Goal: Book appointment/travel/reservation

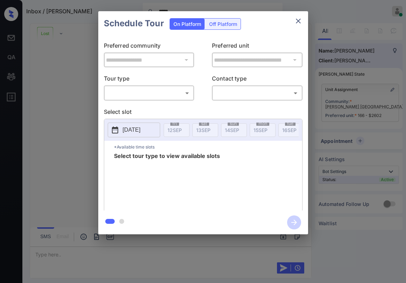
scroll to position [1178, 0]
click at [182, 93] on body "Inbox / Eddie ***** Paolo Gabriel Online Set yourself offline Set yourself on b…" at bounding box center [203, 141] width 406 height 283
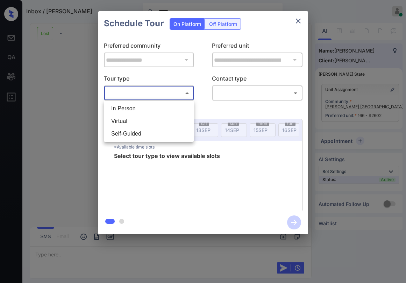
click at [164, 110] on li "In Person" at bounding box center [149, 108] width 86 height 13
type input "********"
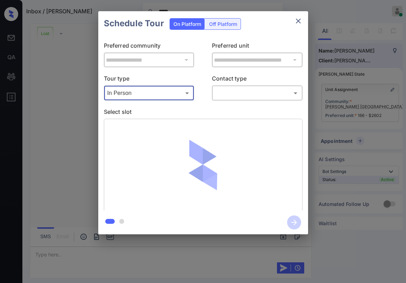
click at [232, 98] on body "Inbox / Eddie ***** Paolo Gabriel Online Set yourself offline Set yourself on b…" at bounding box center [203, 141] width 406 height 283
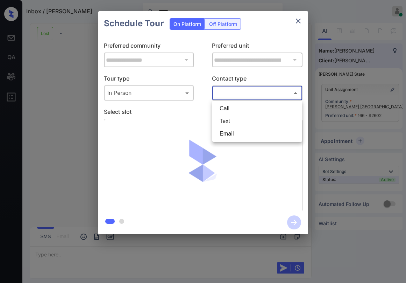
click at [235, 120] on li "Text" at bounding box center [257, 121] width 86 height 13
type input "****"
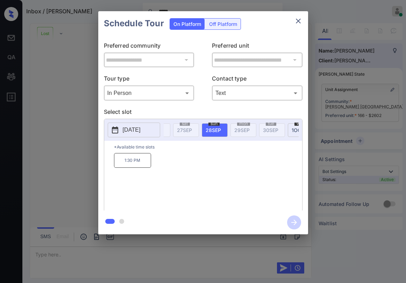
scroll to position [0, 437]
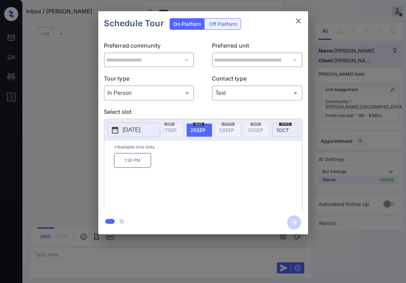
click at [302, 21] on icon "close" at bounding box center [298, 21] width 8 height 8
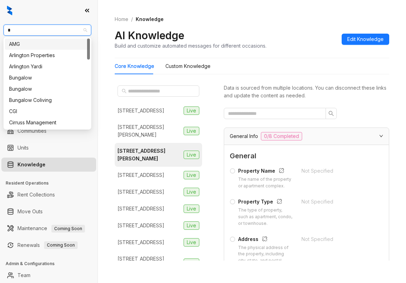
type input "**"
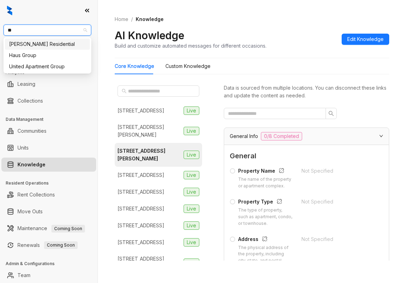
click at [61, 45] on div "[PERSON_NAME] Residential" at bounding box center [47, 44] width 77 height 8
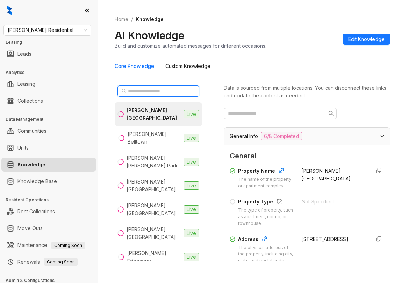
click at [159, 93] on input "text" at bounding box center [159, 91] width 62 height 8
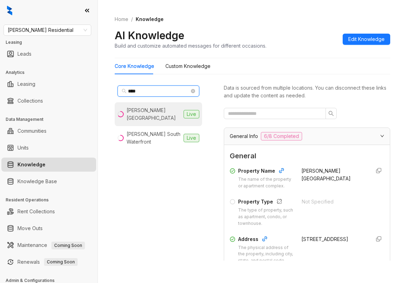
type input "****"
click at [158, 112] on div "Griffis South Bay" at bounding box center [154, 113] width 54 height 15
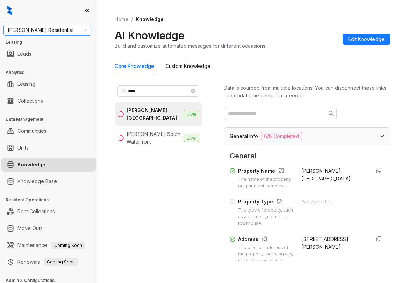
click at [70, 31] on span "Griffis Residential" at bounding box center [47, 30] width 79 height 11
type input "******"
click at [60, 43] on div "Unified Residential" at bounding box center [47, 44] width 77 height 8
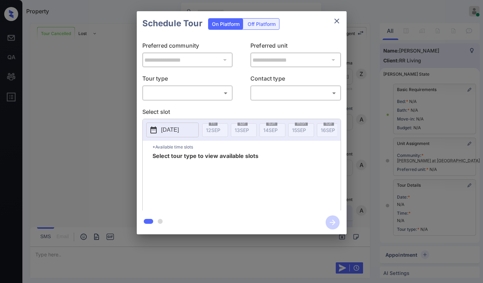
scroll to position [66, 0]
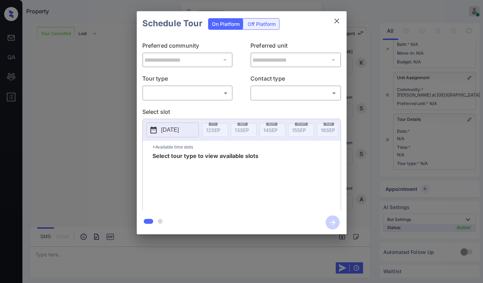
click at [164, 92] on body "Property Paolo Gabriel Online Set yourself offline Set yourself on break Profil…" at bounding box center [241, 141] width 483 height 283
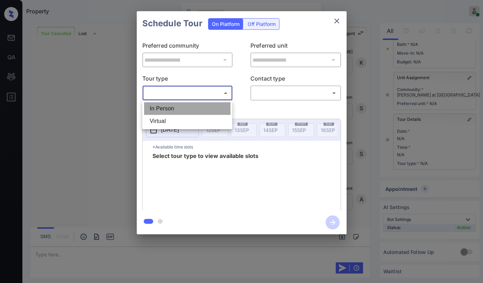
click at [165, 106] on li "In Person" at bounding box center [187, 108] width 86 height 13
type input "********"
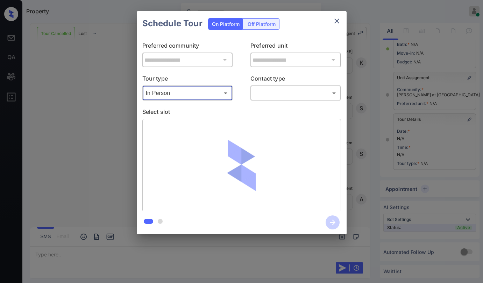
click at [283, 90] on body "Property [PERSON_NAME] Online Set yourself offline Set yourself on break Profil…" at bounding box center [241, 141] width 483 height 283
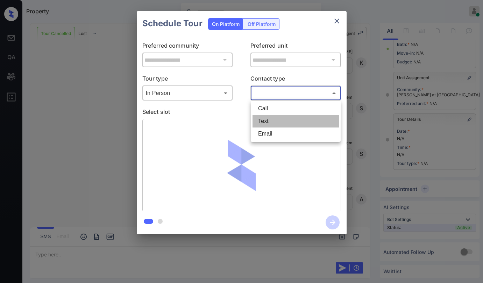
click at [272, 121] on li "Text" at bounding box center [296, 121] width 86 height 13
type input "****"
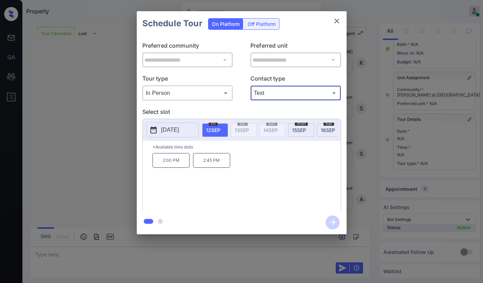
click at [336, 21] on icon "close" at bounding box center [337, 21] width 8 height 8
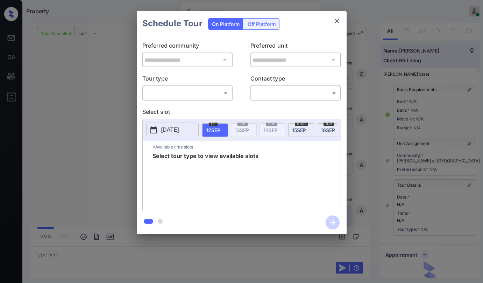
scroll to position [66, 0]
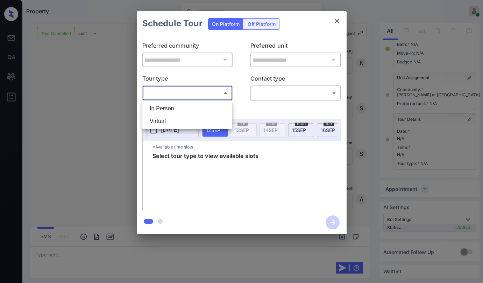
click at [184, 96] on body "Property [PERSON_NAME] Online Set yourself offline Set yourself on break Profil…" at bounding box center [241, 141] width 483 height 283
click at [181, 109] on li "In Person" at bounding box center [187, 108] width 86 height 13
type input "********"
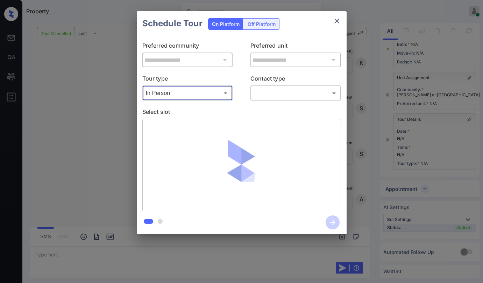
click at [266, 89] on body "Property [PERSON_NAME] Online Set yourself offline Set yourself on break Profil…" at bounding box center [241, 141] width 483 height 283
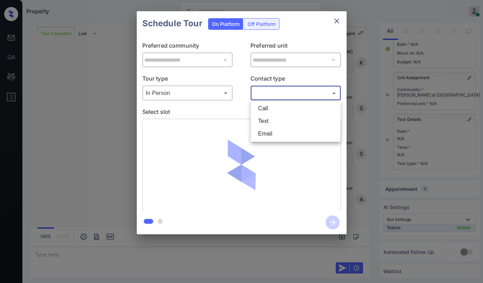
click at [266, 119] on li "Text" at bounding box center [296, 121] width 86 height 13
type input "****"
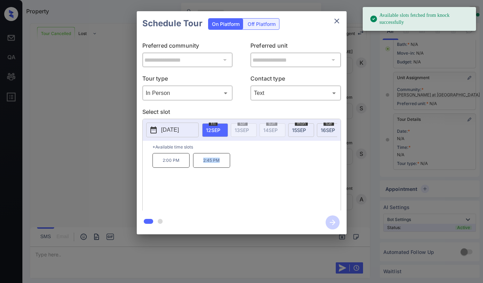
drag, startPoint x: 200, startPoint y: 165, endPoint x: 226, endPoint y: 165, distance: 26.3
click at [226, 165] on p "2:45 PM" at bounding box center [211, 160] width 37 height 15
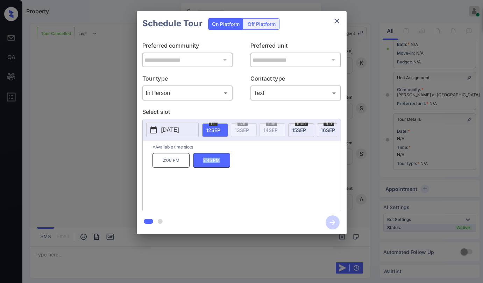
copy p "2:45 PM"
click at [341, 19] on icon "close" at bounding box center [337, 21] width 8 height 8
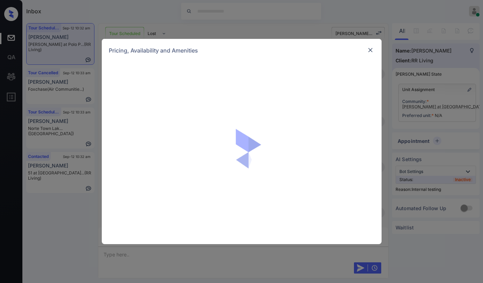
scroll to position [2175, 0]
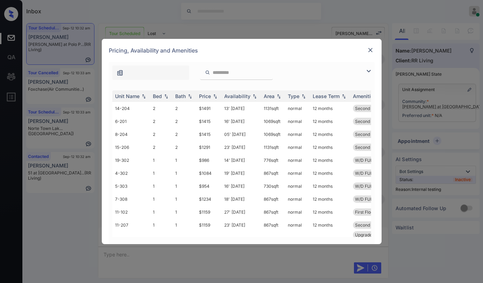
click at [372, 49] on img at bounding box center [370, 50] width 7 height 7
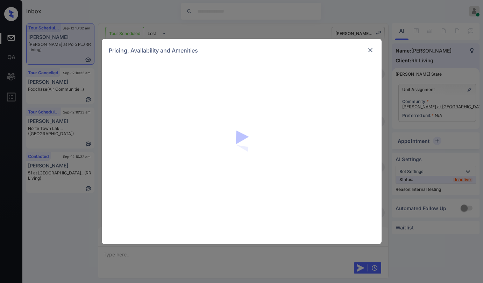
scroll to position [1090, 0]
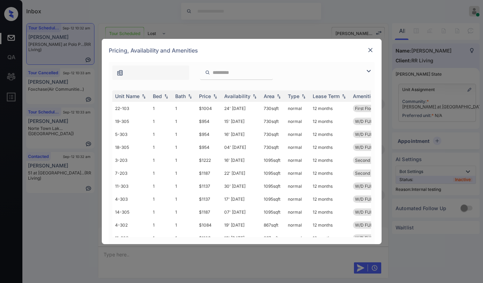
click at [370, 70] on img at bounding box center [369, 71] width 8 height 8
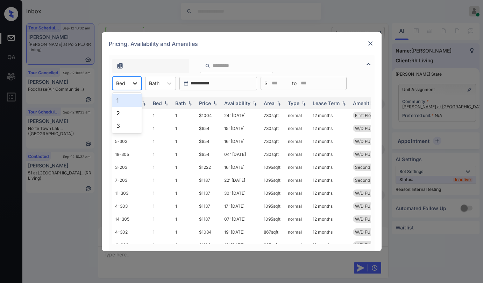
click at [137, 88] on div at bounding box center [135, 83] width 13 height 13
click at [130, 98] on div "1" at bounding box center [126, 100] width 29 height 13
click at [205, 102] on div "Price" at bounding box center [205, 103] width 12 height 6
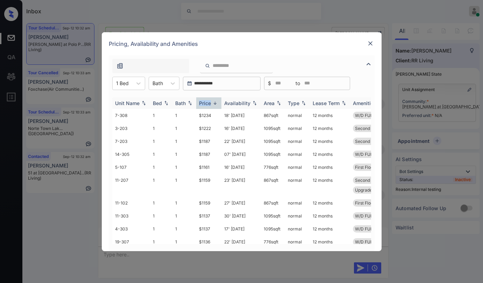
click at [205, 102] on div "Price" at bounding box center [205, 103] width 12 height 6
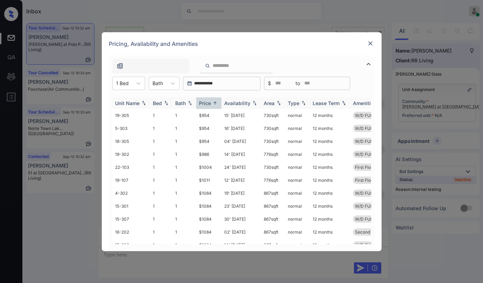
click at [205, 102] on div "Price" at bounding box center [205, 103] width 12 height 6
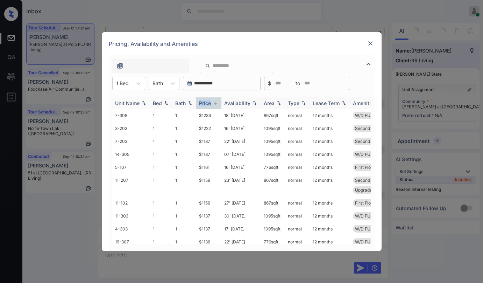
click at [205, 102] on div "Price" at bounding box center [205, 103] width 12 height 6
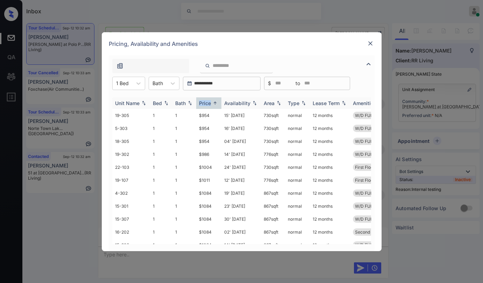
click at [205, 102] on div "Price" at bounding box center [205, 103] width 12 height 6
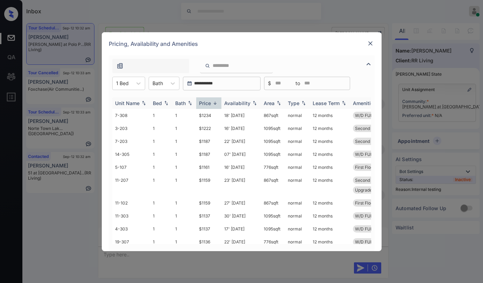
click at [205, 102] on div "Price" at bounding box center [205, 103] width 12 height 6
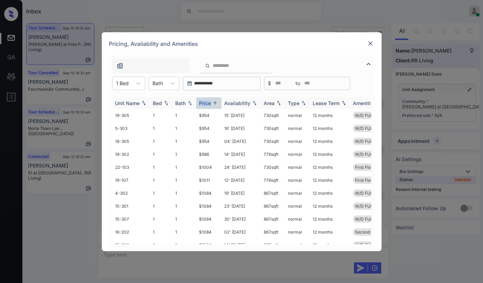
click at [205, 102] on div "Price" at bounding box center [205, 103] width 12 height 6
click at [206, 130] on td "$954" at bounding box center [208, 128] width 25 height 13
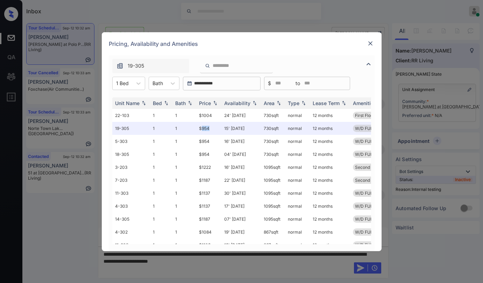
click at [368, 45] on img at bounding box center [370, 43] width 7 height 7
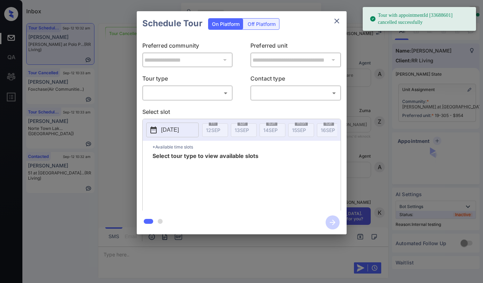
scroll to position [2220, 0]
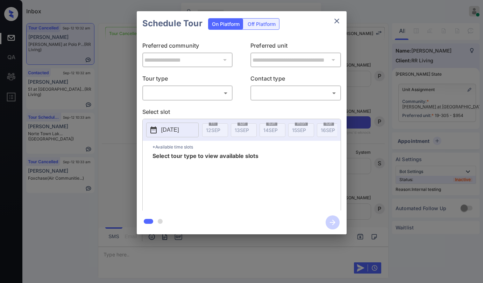
click at [188, 80] on p "Tour type" at bounding box center [187, 79] width 91 height 11
click at [182, 89] on body "Inbox Paolo Gabriel Online Set yourself offline Set yourself on break Profile S…" at bounding box center [241, 141] width 483 height 283
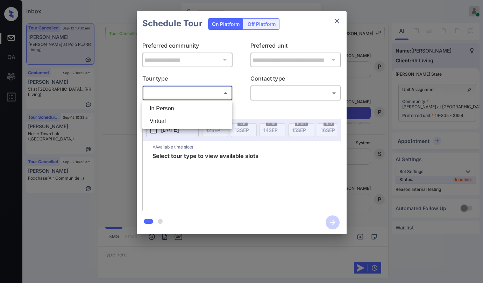
click at [180, 109] on li "In Person" at bounding box center [187, 108] width 86 height 13
type input "********"
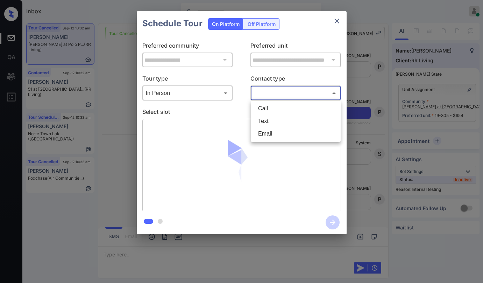
click at [282, 95] on body "Inbox Paolo Gabriel Online Set yourself offline Set yourself on break Profile S…" at bounding box center [241, 141] width 483 height 283
click at [268, 122] on li "Text" at bounding box center [296, 121] width 86 height 13
type input "****"
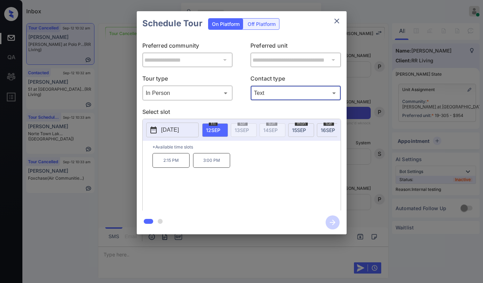
click at [270, 111] on p "Select slot" at bounding box center [241, 112] width 199 height 11
click at [338, 21] on icon "close" at bounding box center [337, 21] width 8 height 8
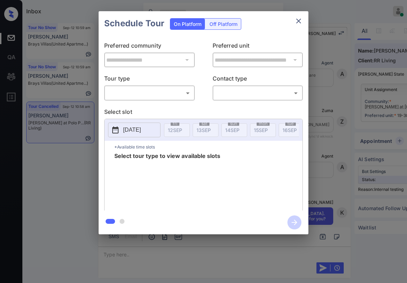
scroll to position [2625, 0]
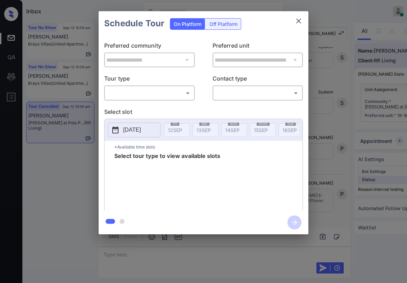
click at [169, 95] on body "Inbox Paolo Gabriel Online Set yourself offline Set yourself on break Profile S…" at bounding box center [203, 141] width 407 height 283
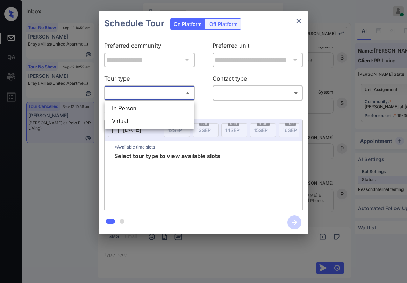
click at [156, 106] on li "In Person" at bounding box center [149, 108] width 86 height 13
type input "********"
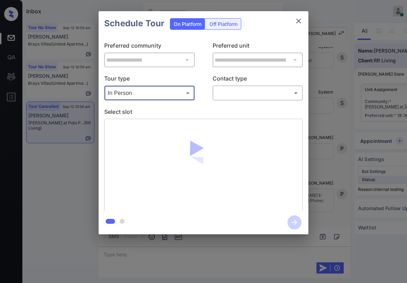
click at [238, 91] on body "Inbox Paolo Gabriel Online Set yourself offline Set yourself on break Profile S…" at bounding box center [203, 141] width 407 height 283
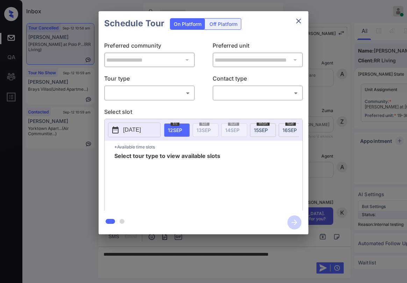
scroll to position [2450, 0]
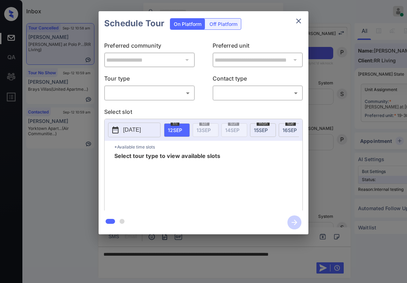
click at [162, 96] on body "Inbox [PERSON_NAME] Online Set yourself offline Set yourself on break Profile S…" at bounding box center [203, 141] width 407 height 283
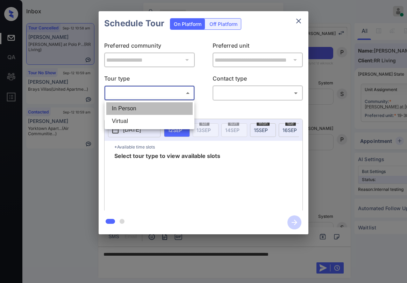
click at [158, 108] on li "In Person" at bounding box center [149, 108] width 86 height 13
type input "********"
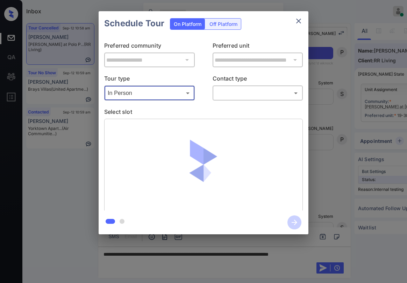
click at [212, 95] on div "Tour type In Person ******** ​ Contact type ​ ​" at bounding box center [203, 87] width 199 height 26
click at [226, 96] on body "Inbox [PERSON_NAME] Online Set yourself offline Set yourself on break Profile S…" at bounding box center [203, 141] width 407 height 283
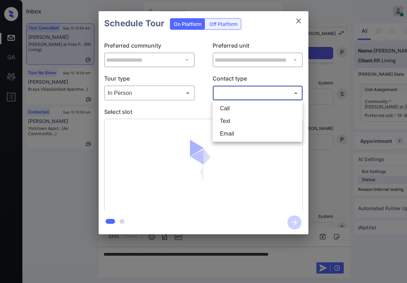
click at [229, 119] on li "Text" at bounding box center [258, 121] width 86 height 13
type input "****"
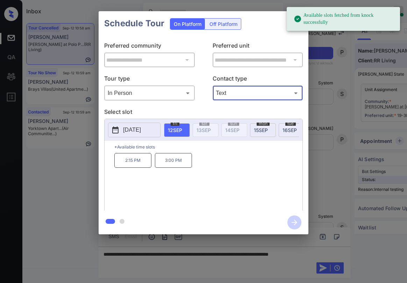
click at [268, 40] on div "**********" at bounding box center [204, 123] width 210 height 175
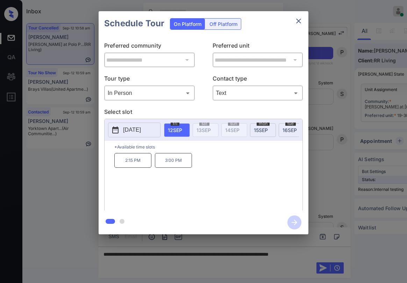
click at [302, 21] on icon "close" at bounding box center [299, 21] width 8 height 8
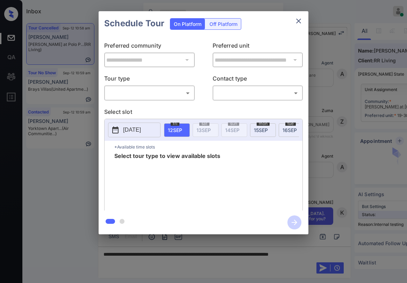
scroll to position [2625, 0]
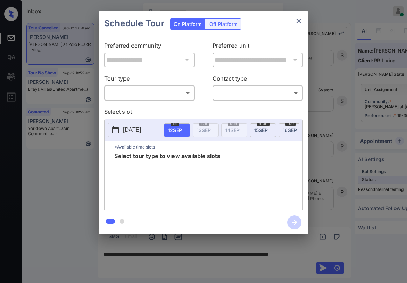
click at [162, 97] on body "Inbox Paolo Gabriel Online Set yourself offline Set yourself on break Profile S…" at bounding box center [203, 141] width 407 height 283
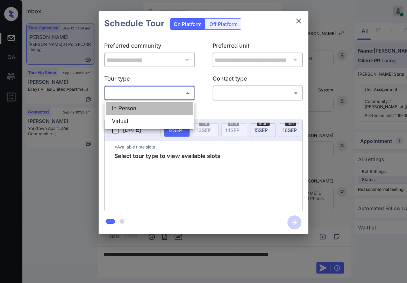
click at [153, 110] on li "In Person" at bounding box center [149, 108] width 86 height 13
type input "********"
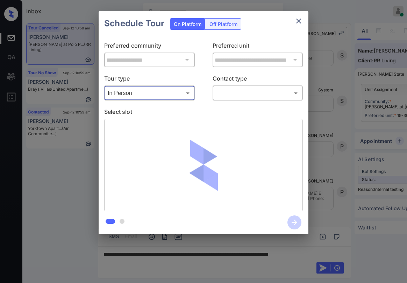
click at [222, 93] on body "Inbox Paolo Gabriel Online Set yourself offline Set yourself on break Profile S…" at bounding box center [203, 141] width 407 height 283
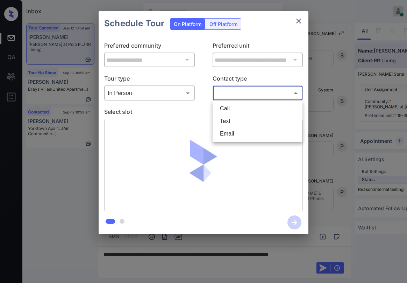
click at [230, 118] on li "Text" at bounding box center [258, 121] width 86 height 13
type input "****"
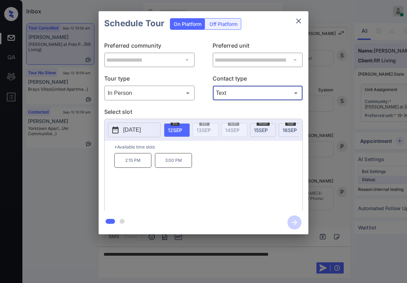
click at [303, 21] on icon "close" at bounding box center [299, 21] width 8 height 8
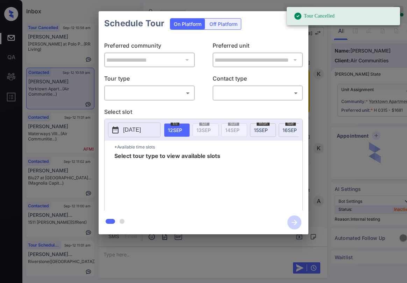
scroll to position [6200, 0]
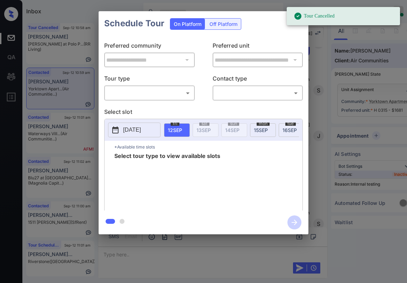
click at [158, 93] on body "Tour Cancelled Inbox [PERSON_NAME] Online Set yourself offline Set yourself on …" at bounding box center [203, 141] width 407 height 283
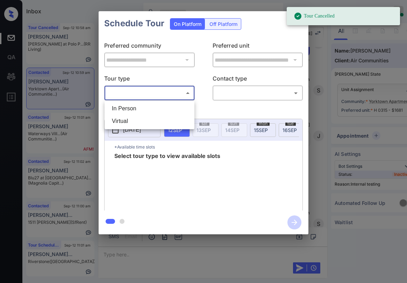
click at [139, 112] on li "In Person" at bounding box center [149, 108] width 86 height 13
type input "********"
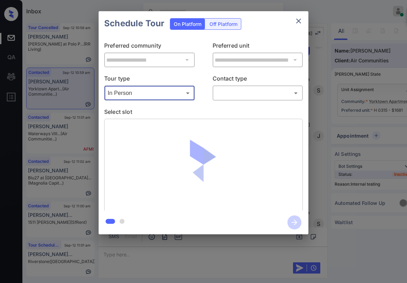
click at [241, 97] on body "Tour Cancelled Inbox Paolo Gabriel Online Set yourself offline Set yourself on …" at bounding box center [203, 141] width 407 height 283
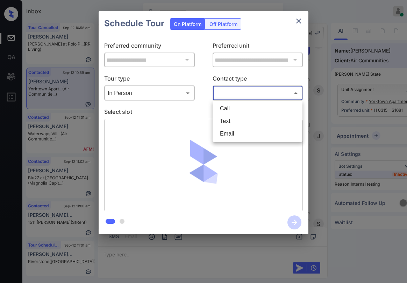
click at [230, 120] on li "Text" at bounding box center [258, 121] width 86 height 13
type input "****"
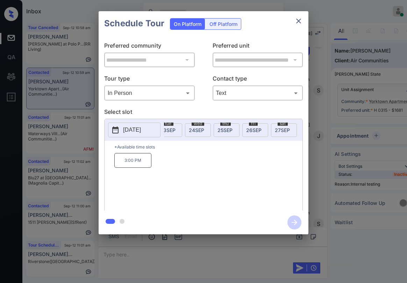
scroll to position [0, 288]
click at [204, 126] on div "tue 23 SEP" at bounding box center [205, 130] width 26 height 14
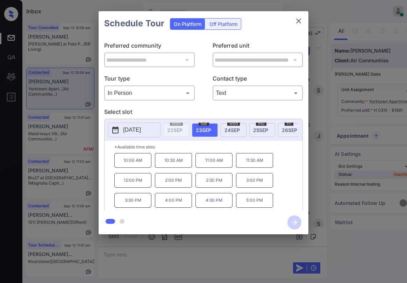
click at [287, 171] on div "10:00 AM 10:30 AM 11:00 AM 11:30 AM 12:00 PM 2:00 PM 2:30 PM 3:00 PM 3:30 PM 4:…" at bounding box center [208, 181] width 188 height 56
click at [262, 203] on p "5:00 PM" at bounding box center [254, 200] width 37 height 15
click at [297, 21] on icon "close" at bounding box center [299, 21] width 8 height 8
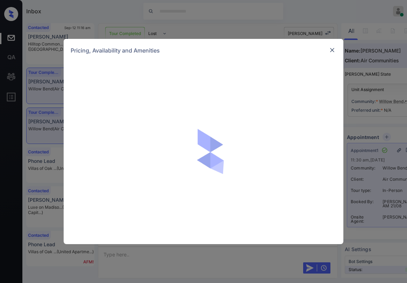
scroll to position [5773, 0]
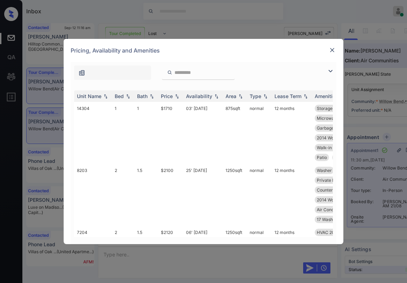
click at [329, 72] on img at bounding box center [331, 71] width 8 height 8
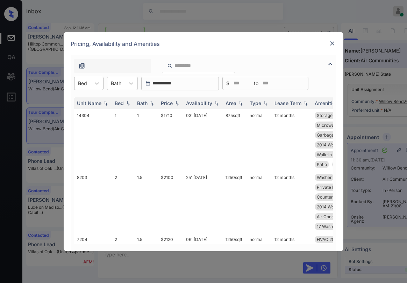
click at [90, 85] on div "Bed" at bounding box center [83, 83] width 16 height 10
click at [88, 110] on div "2" at bounding box center [88, 113] width 29 height 13
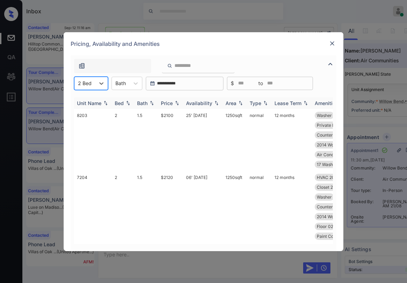
click at [174, 103] on img at bounding box center [177, 102] width 7 height 5
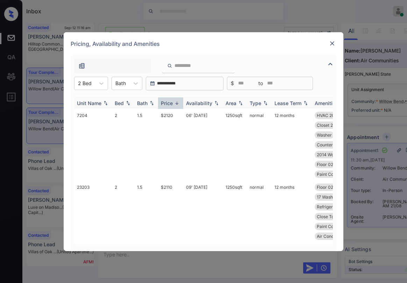
click at [174, 103] on img at bounding box center [177, 102] width 7 height 5
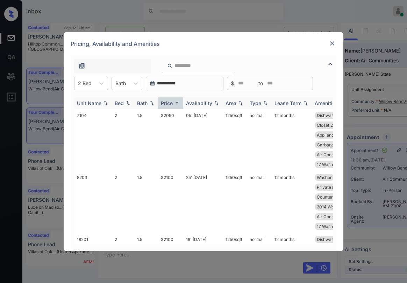
click at [169, 103] on div "Price" at bounding box center [167, 103] width 12 height 6
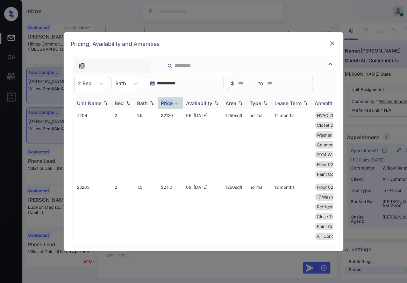
click at [169, 103] on div "Price" at bounding box center [167, 103] width 12 height 6
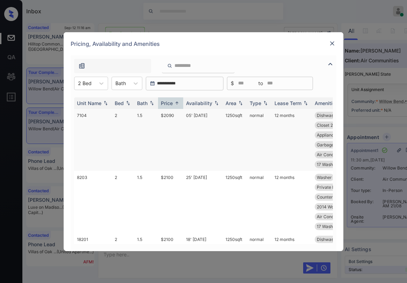
click at [171, 117] on td "$2090" at bounding box center [170, 140] width 25 height 62
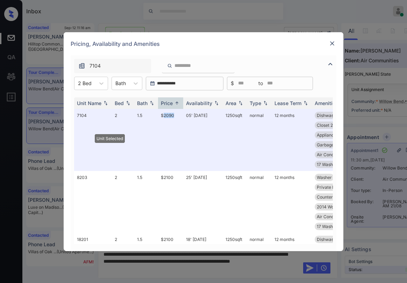
click at [332, 42] on img at bounding box center [332, 43] width 7 height 7
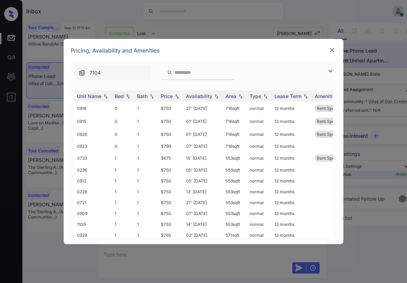
click at [332, 49] on img at bounding box center [332, 50] width 7 height 7
click at [333, 49] on img at bounding box center [332, 50] width 7 height 7
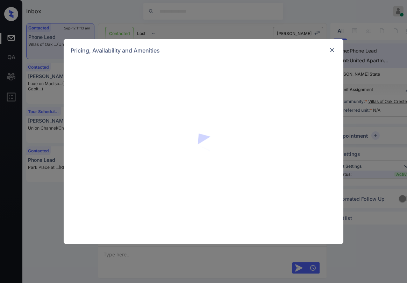
scroll to position [348, 0]
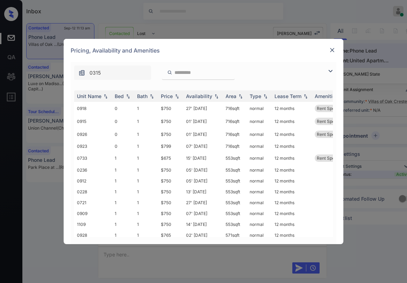
click at [335, 50] on img at bounding box center [332, 50] width 7 height 7
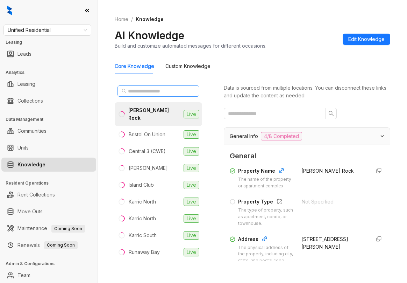
click at [150, 86] on span at bounding box center [159, 90] width 82 height 11
click at [152, 88] on input "text" at bounding box center [159, 91] width 62 height 8
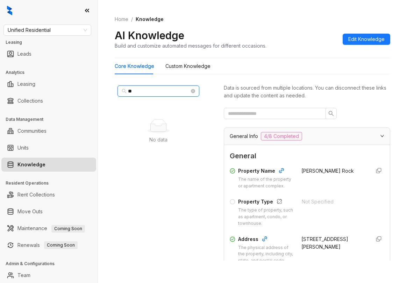
type input "*"
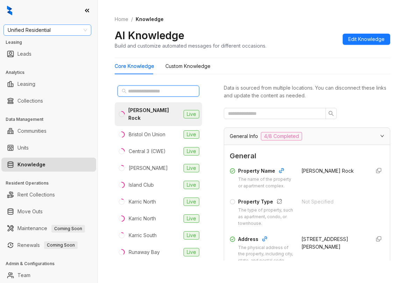
click at [80, 32] on span "Unified Residential" at bounding box center [47, 30] width 79 height 11
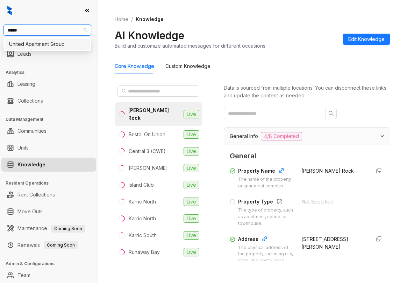
type input "******"
click at [64, 44] on div "United Apartment Group" at bounding box center [47, 44] width 77 height 8
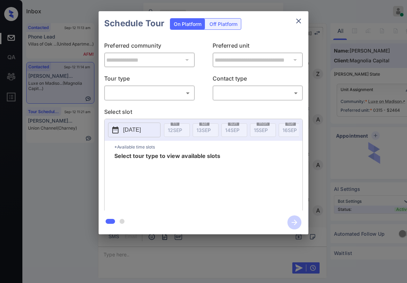
scroll to position [424, 0]
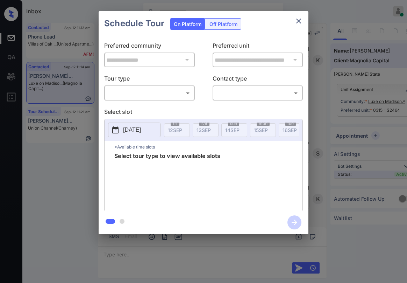
click at [152, 95] on body "Inbox [PERSON_NAME] Online Set yourself offline Set yourself on break Profile S…" at bounding box center [203, 141] width 407 height 283
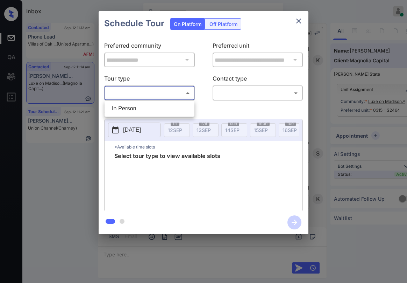
click at [299, 23] on div at bounding box center [203, 141] width 407 height 283
click at [299, 23] on icon "close" at bounding box center [299, 21] width 8 height 8
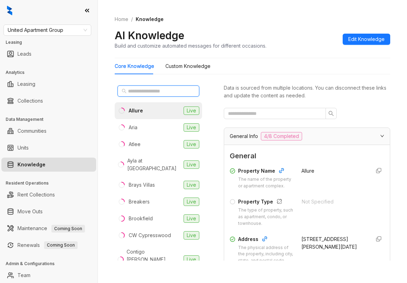
click at [154, 91] on input "text" at bounding box center [159, 91] width 62 height 8
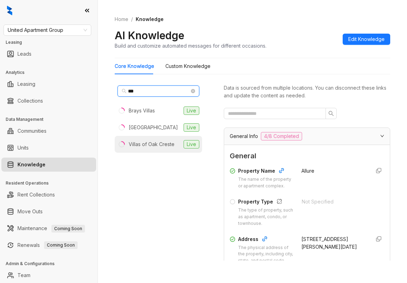
type input "***"
click at [155, 141] on div "Villas of Oak Creste" at bounding box center [152, 144] width 46 height 8
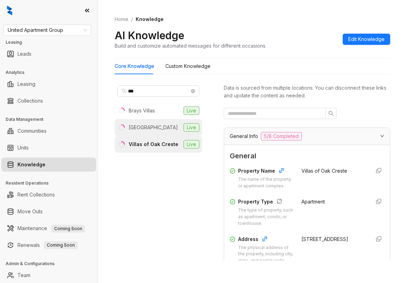
click at [160, 126] on div "[GEOGRAPHIC_DATA]" at bounding box center [153, 128] width 49 height 8
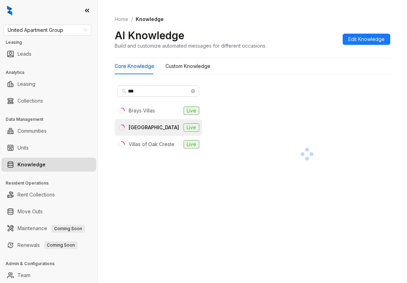
click at [85, 8] on icon at bounding box center [87, 10] width 7 height 7
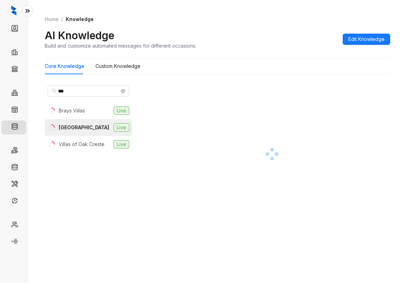
click at [26, 8] on icon at bounding box center [27, 10] width 7 height 7
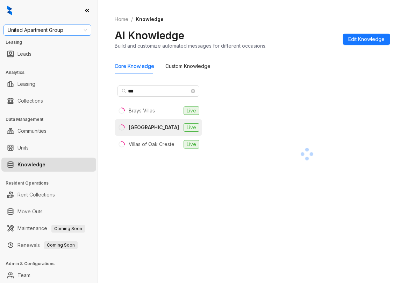
click at [58, 24] on div "United Apartment Group Leasing Leads Analytics Leasing Collections Data Managem…" at bounding box center [49, 141] width 98 height 283
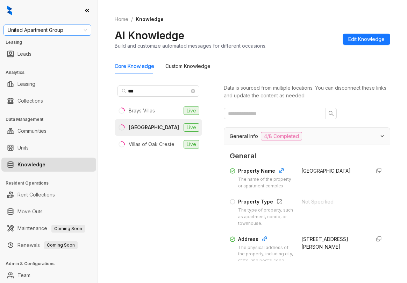
click at [58, 27] on span "United Apartment Group" at bounding box center [47, 30] width 79 height 11
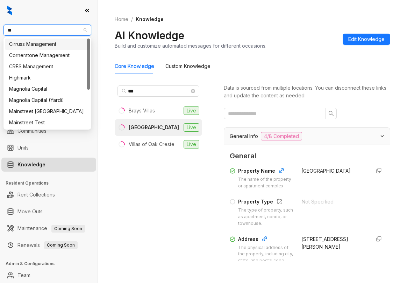
type input "***"
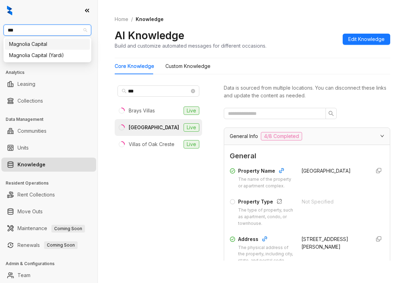
click at [54, 45] on div "Magnolia Capital" at bounding box center [47, 44] width 77 height 8
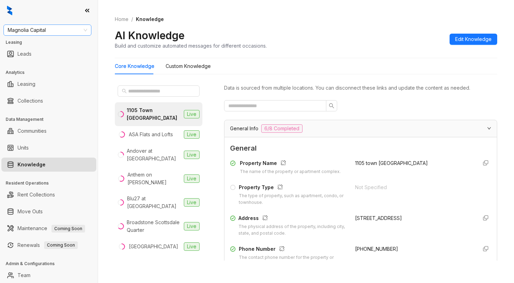
click at [70, 29] on span "Magnolia Capital" at bounding box center [47, 30] width 79 height 11
type input "********"
click at [65, 47] on div "RR Living" at bounding box center [47, 44] width 77 height 8
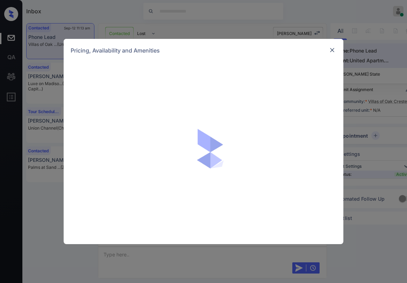
scroll to position [595, 0]
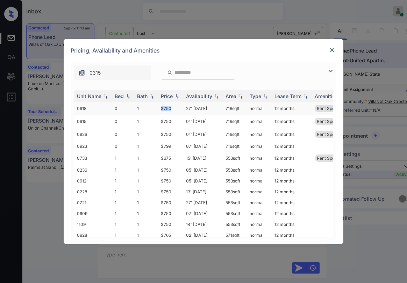
drag, startPoint x: 161, startPoint y: 108, endPoint x: 173, endPoint y: 110, distance: 12.1
click at [173, 110] on td "$750" at bounding box center [170, 108] width 25 height 13
copy td "$750"
click at [333, 51] on img at bounding box center [332, 50] width 7 height 7
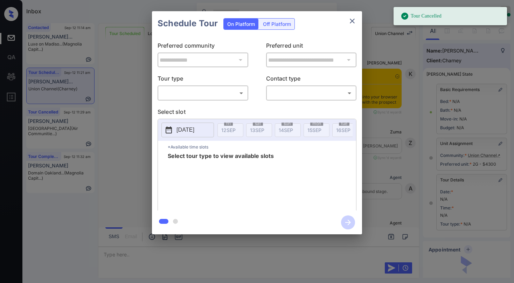
scroll to position [4132, 0]
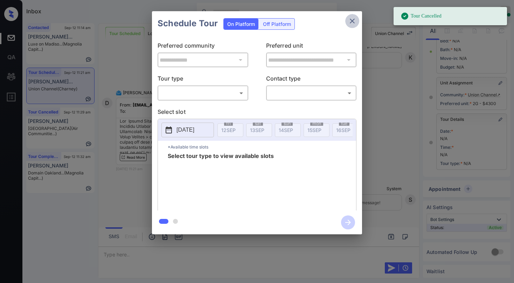
click at [350, 19] on icon "close" at bounding box center [352, 21] width 8 height 8
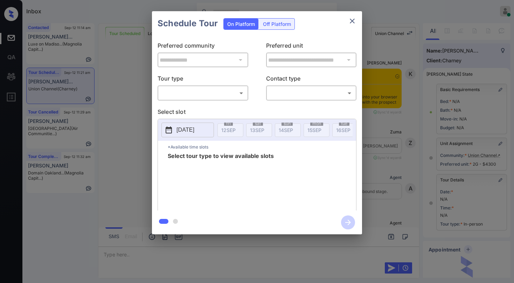
scroll to position [66, 0]
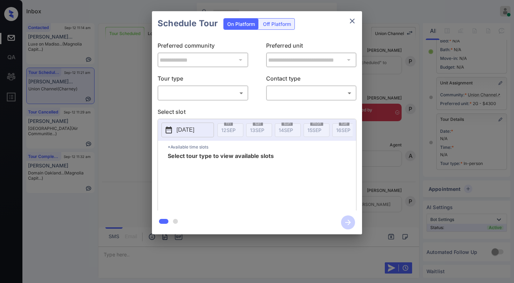
click at [220, 91] on body "Inbox [PERSON_NAME] Online Set yourself offline Set yourself on break Profile S…" at bounding box center [257, 141] width 514 height 283
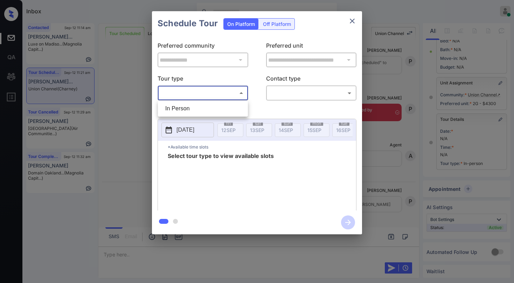
click at [203, 106] on li "In Person" at bounding box center [203, 108] width 86 height 13
type input "********"
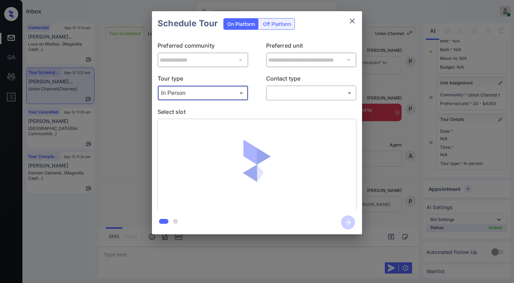
click at [299, 97] on body "Inbox Paolo Gabriel Online Set yourself offline Set yourself on break Profile S…" at bounding box center [257, 141] width 514 height 283
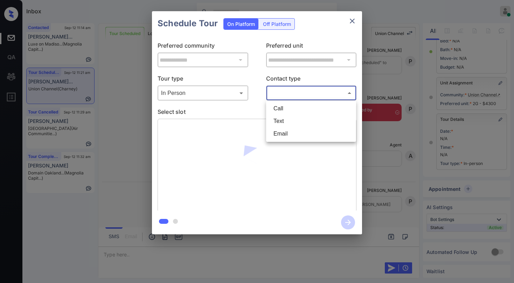
click at [293, 123] on li "Text" at bounding box center [311, 121] width 86 height 13
type input "****"
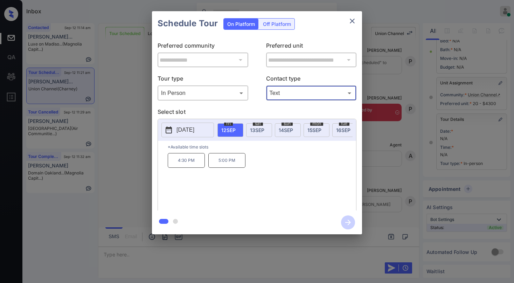
click at [182, 166] on p "4:30 PM" at bounding box center [186, 160] width 37 height 15
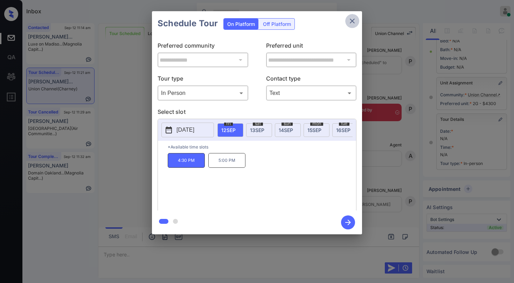
click at [352, 23] on icon "close" at bounding box center [352, 21] width 8 height 8
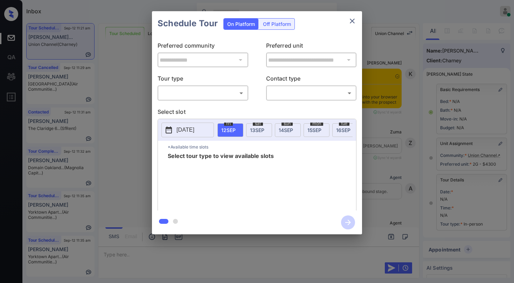
scroll to position [66, 0]
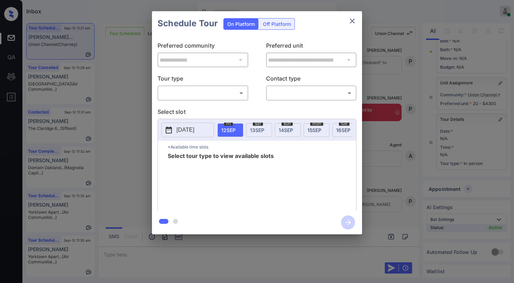
click at [209, 100] on div "​ ​" at bounding box center [203, 92] width 91 height 15
click at [208, 95] on body "Inbox [PERSON_NAME] Online Set yourself offline Set yourself on break Profile S…" at bounding box center [257, 141] width 514 height 283
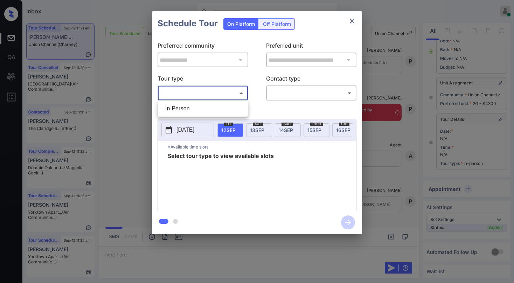
click at [200, 105] on li "In Person" at bounding box center [203, 108] width 86 height 13
type input "********"
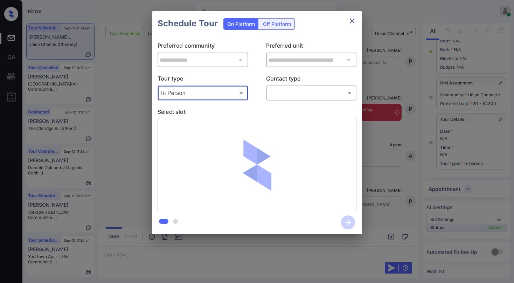
click at [300, 98] on body "Inbox [PERSON_NAME] Online Set yourself offline Set yourself on break Profile S…" at bounding box center [257, 141] width 514 height 283
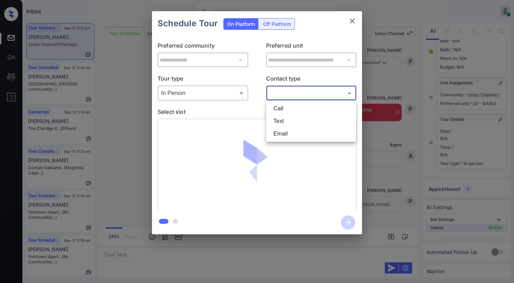
click at [293, 133] on li "Email" at bounding box center [311, 133] width 86 height 13
type input "*****"
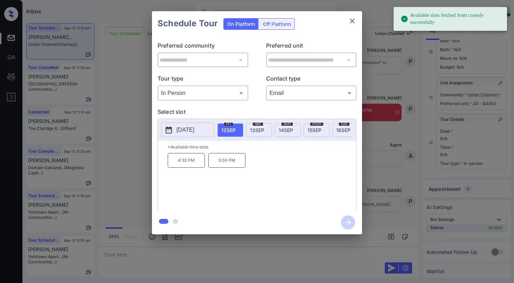
click at [190, 165] on p "4:30 PM" at bounding box center [186, 160] width 37 height 15
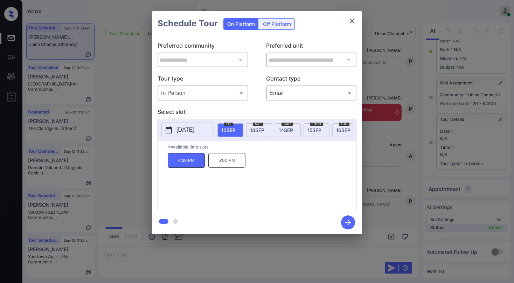
click at [344, 223] on icon "button" at bounding box center [348, 222] width 14 height 14
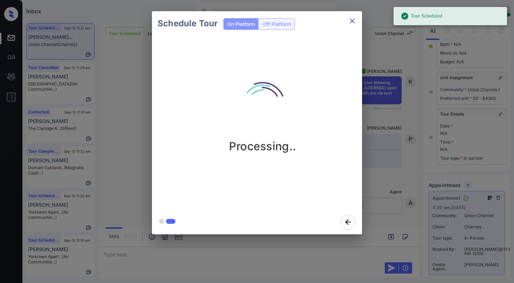
scroll to position [4769, 0]
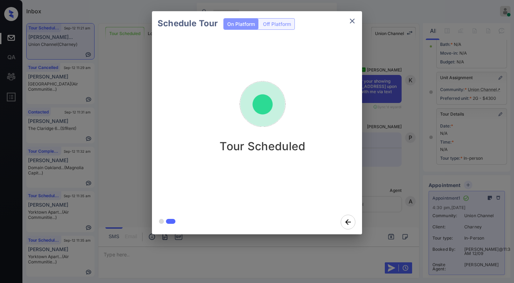
click at [389, 114] on div "Schedule Tour On Platform Off Platform Tour Scheduled" at bounding box center [257, 122] width 514 height 245
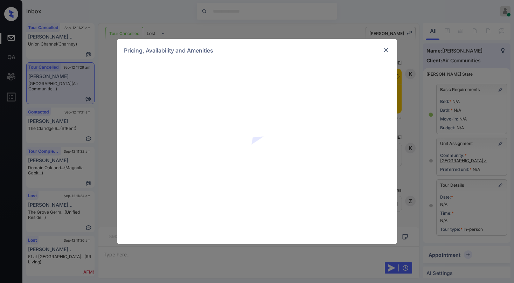
scroll to position [389, 0]
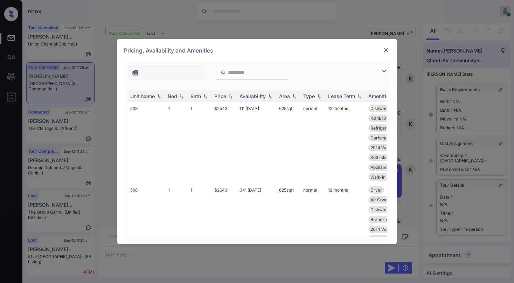
click at [384, 73] on img at bounding box center [384, 71] width 8 height 8
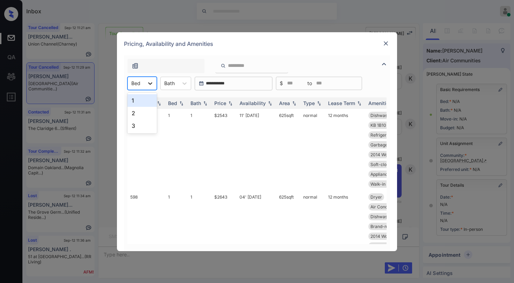
click at [146, 88] on div at bounding box center [150, 83] width 13 height 13
click at [138, 114] on div "2" at bounding box center [141, 113] width 29 height 13
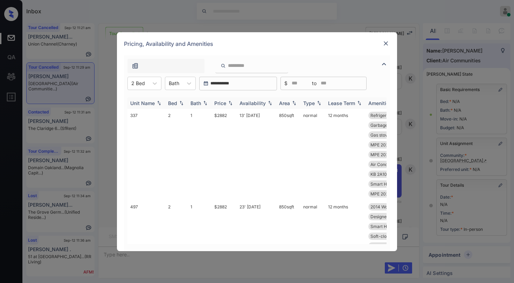
click at [224, 103] on div "Price" at bounding box center [220, 103] width 12 height 6
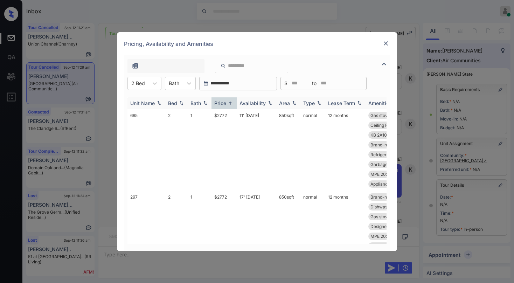
click at [224, 103] on div "Price" at bounding box center [220, 103] width 12 height 6
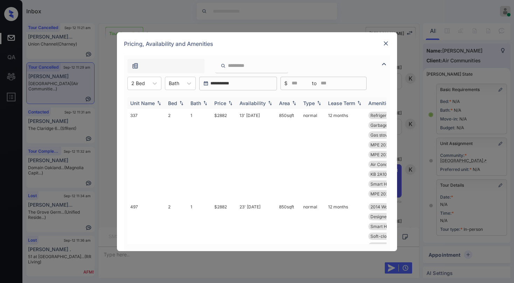
click at [224, 103] on div "Price" at bounding box center [220, 103] width 12 height 6
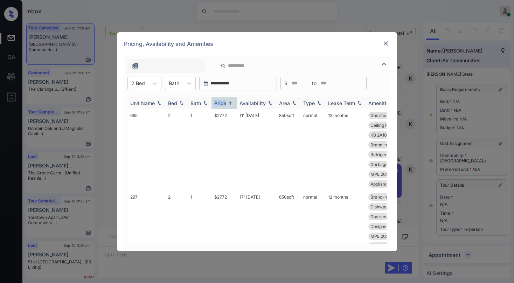
click at [224, 103] on div "Price" at bounding box center [220, 103] width 12 height 6
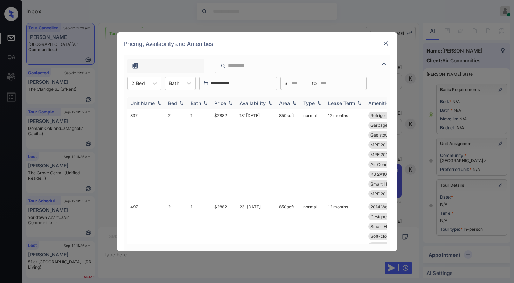
click at [224, 103] on div "Price" at bounding box center [220, 103] width 12 height 6
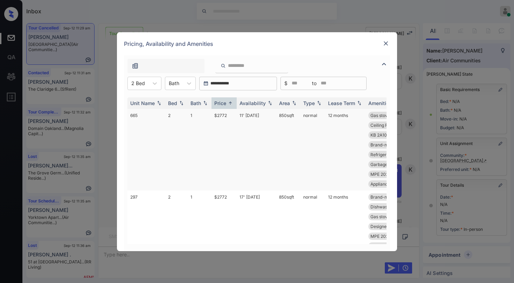
click at [224, 116] on td "$2772" at bounding box center [223, 150] width 25 height 82
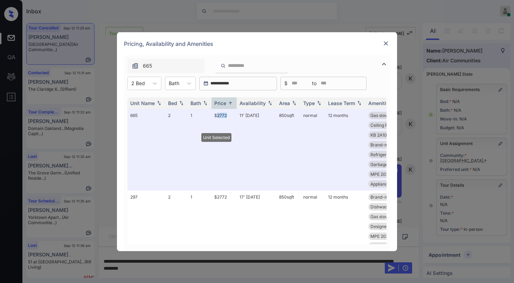
click at [385, 43] on img at bounding box center [385, 43] width 7 height 7
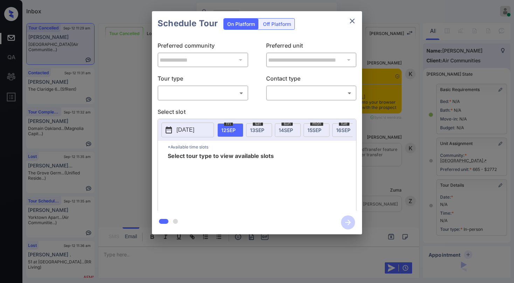
scroll to position [66, 0]
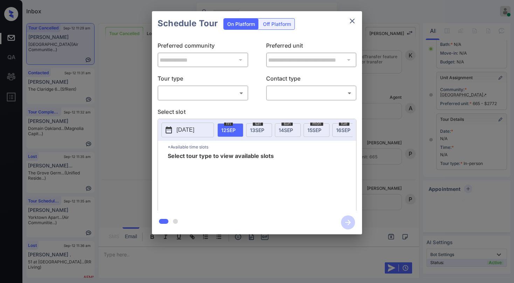
click at [197, 94] on body "Inbox [PERSON_NAME] Online Set yourself offline Set yourself on break Profile S…" at bounding box center [257, 141] width 514 height 283
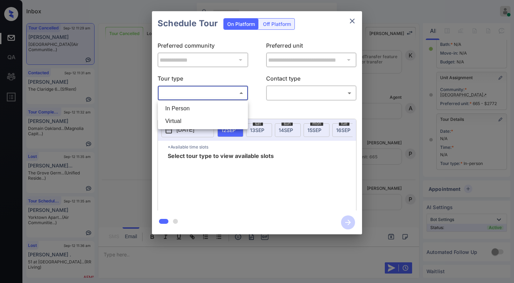
click at [192, 108] on li "In Person" at bounding box center [203, 108] width 86 height 13
type input "********"
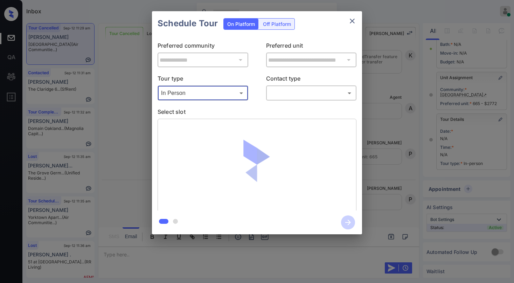
click at [351, 18] on icon "close" at bounding box center [352, 21] width 8 height 8
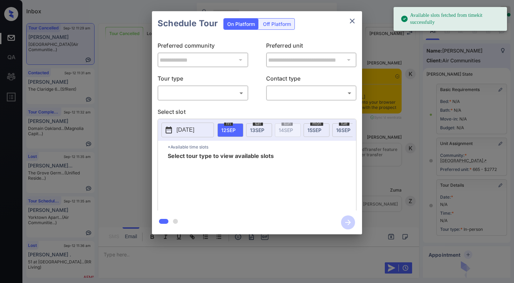
scroll to position [66, 0]
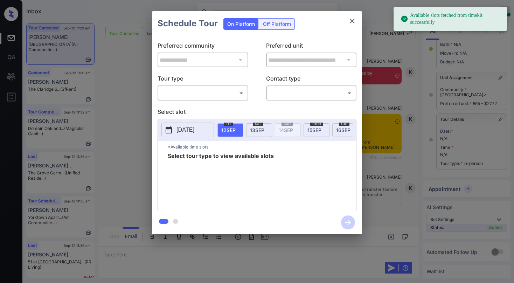
click at [230, 90] on body "Available slots fetched from timekit successfully Inbox Paolo Gabriel Online Se…" at bounding box center [257, 141] width 514 height 283
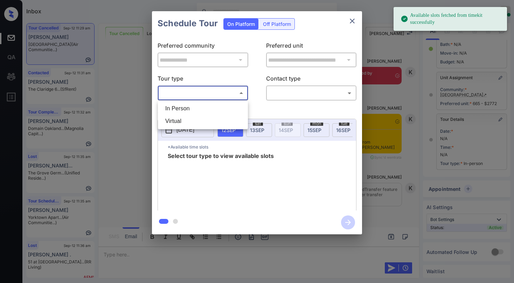
click at [206, 112] on li "In Person" at bounding box center [203, 108] width 86 height 13
type input "********"
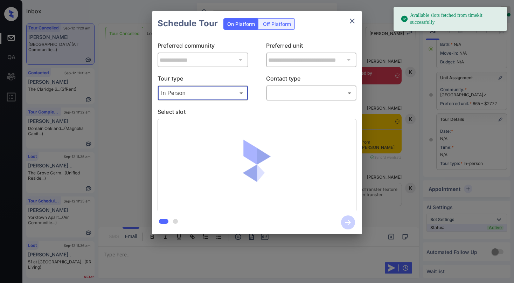
click at [300, 98] on body "Available slots fetched from timekit successfully Inbox Paolo Gabriel Online Se…" at bounding box center [257, 141] width 514 height 283
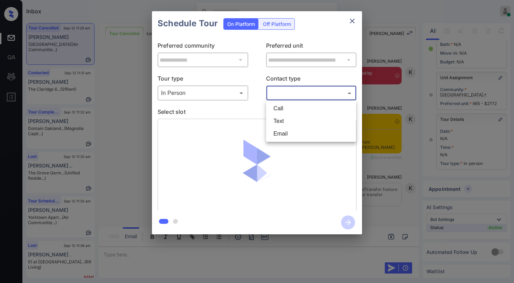
click at [289, 118] on li "Text" at bounding box center [311, 121] width 86 height 13
type input "****"
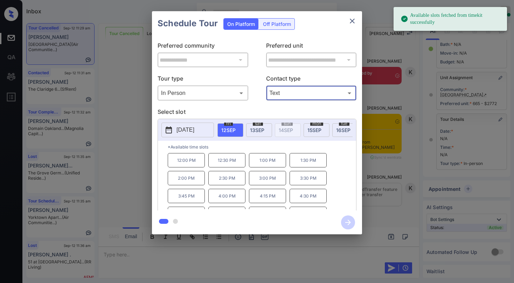
click at [190, 166] on p "12:00 PM" at bounding box center [186, 160] width 37 height 14
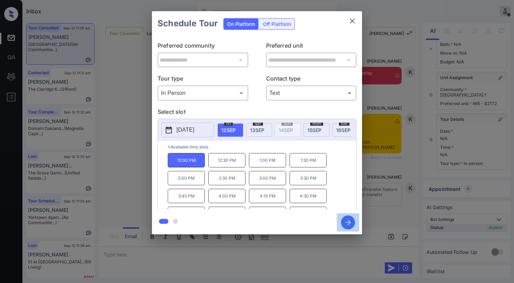
click at [347, 221] on icon "button" at bounding box center [348, 222] width 14 height 14
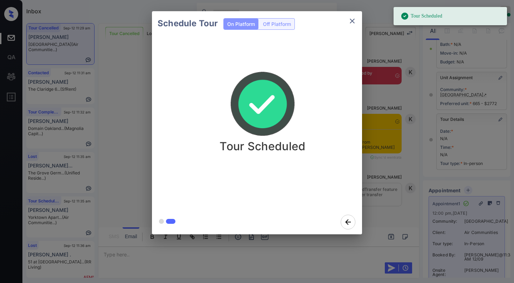
click at [396, 127] on div "Schedule Tour On Platform Off Platform Tour Scheduled" at bounding box center [257, 122] width 514 height 245
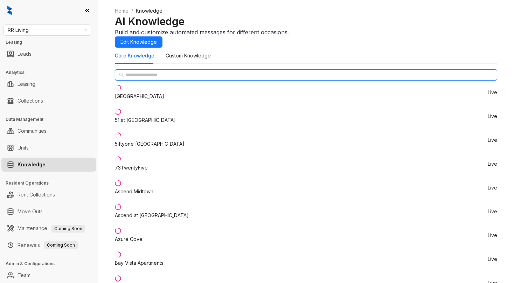
click at [163, 79] on input "text" at bounding box center [306, 75] width 362 height 8
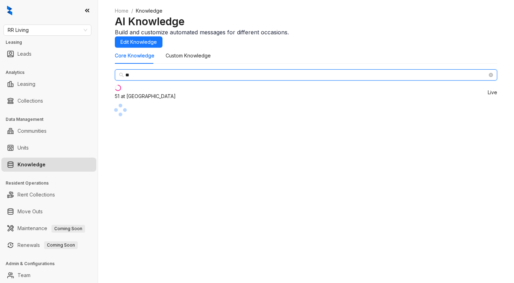
type input "**"
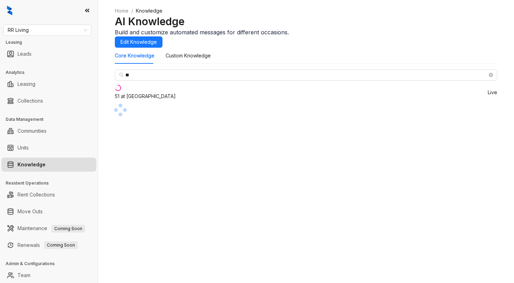
click at [159, 100] on div "51 at Southaven" at bounding box center [145, 96] width 61 height 8
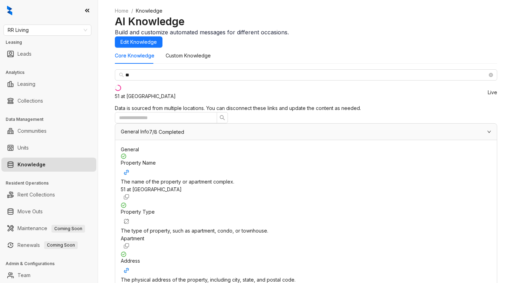
scroll to position [105, 0]
drag, startPoint x: 347, startPoint y: 172, endPoint x: 415, endPoint y: 174, distance: 67.9
copy span "51southaven@rrliving.com"
click at [60, 26] on span "RR Living" at bounding box center [47, 30] width 79 height 11
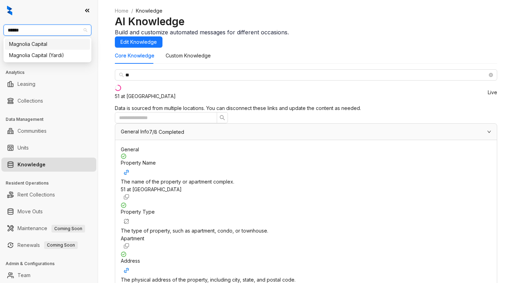
type input "*******"
click at [49, 42] on div "Magnolia Capital" at bounding box center [47, 44] width 77 height 8
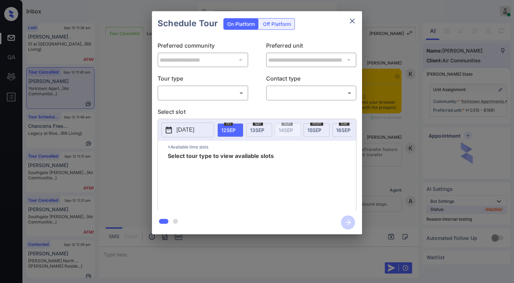
click at [177, 95] on body "Inbox [PERSON_NAME] Online Set yourself offline Set yourself on break Profile S…" at bounding box center [257, 141] width 514 height 283
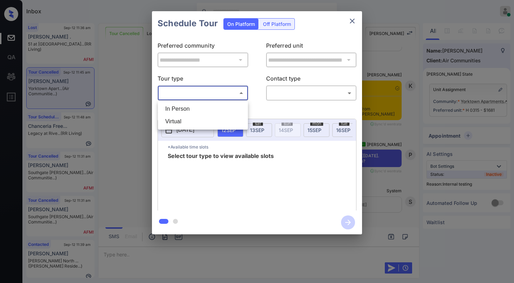
click at [180, 110] on li "In Person" at bounding box center [203, 109] width 86 height 13
type input "********"
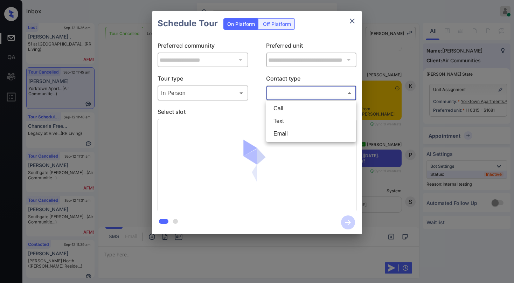
click at [281, 92] on body "Inbox [PERSON_NAME] Online Set yourself offline Set yourself on break Profile S…" at bounding box center [257, 141] width 514 height 283
click at [355, 22] on div at bounding box center [257, 141] width 514 height 283
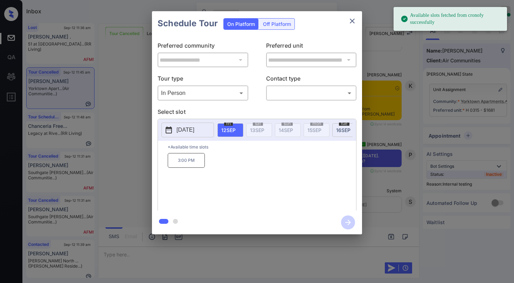
click at [376, 122] on div "**********" at bounding box center [257, 122] width 514 height 245
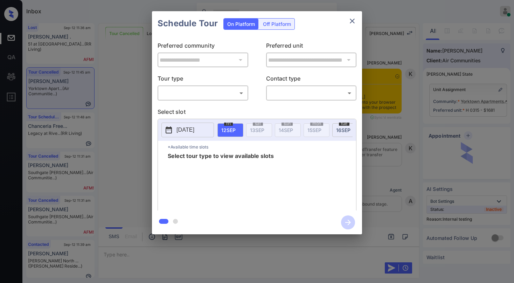
scroll to position [6727, 0]
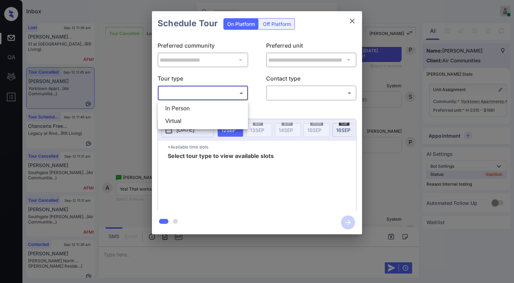
click at [185, 95] on body "Inbox [PERSON_NAME] Online Set yourself offline Set yourself on break Profile S…" at bounding box center [257, 141] width 514 height 283
click at [187, 104] on li "In Person" at bounding box center [203, 108] width 86 height 13
type input "********"
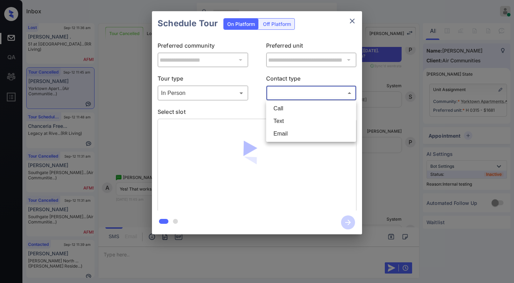
click at [284, 94] on body "Inbox [PERSON_NAME] Online Set yourself offline Set yourself on break Profile S…" at bounding box center [257, 141] width 514 height 283
click at [289, 122] on li "Text" at bounding box center [311, 121] width 86 height 13
type input "****"
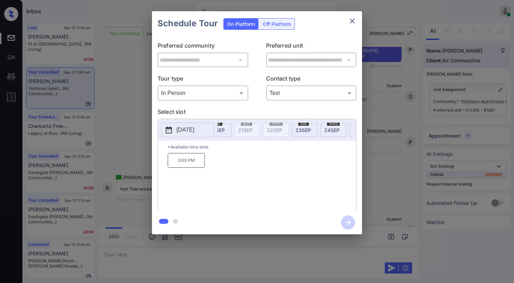
scroll to position [0, 246]
click at [297, 129] on span "23 SEP" at bounding box center [298, 130] width 15 height 6
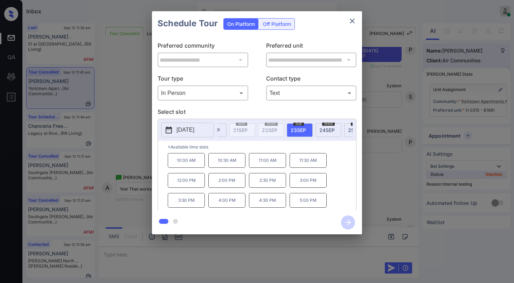
click at [314, 204] on p "5:00 PM" at bounding box center [307, 200] width 37 height 15
click at [348, 222] on icon "button" at bounding box center [348, 222] width 14 height 14
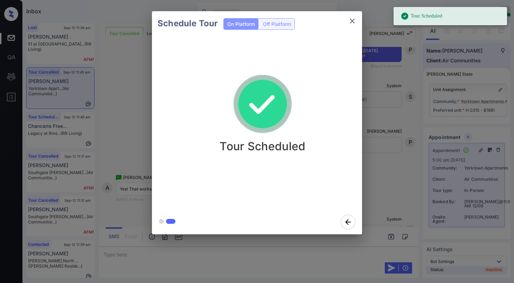
click at [378, 139] on div "Schedule Tour On Platform Off Platform Tour Scheduled" at bounding box center [257, 122] width 514 height 245
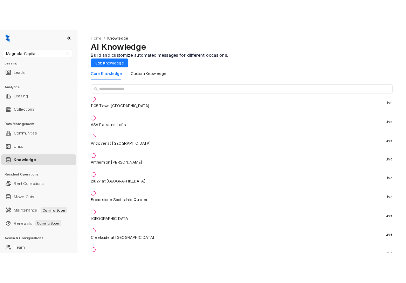
scroll to position [70, 0]
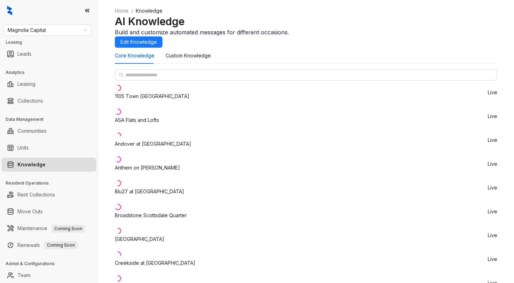
drag, startPoint x: 347, startPoint y: 176, endPoint x: 387, endPoint y: 183, distance: 41.1
copy span "+14044713931"
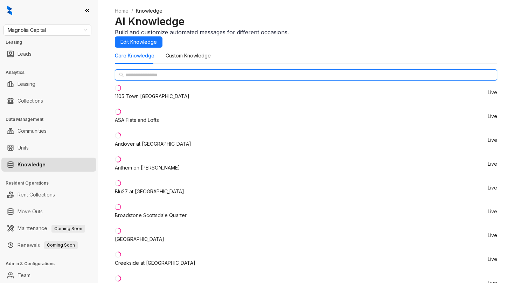
click at [175, 79] on input "text" at bounding box center [306, 75] width 362 height 8
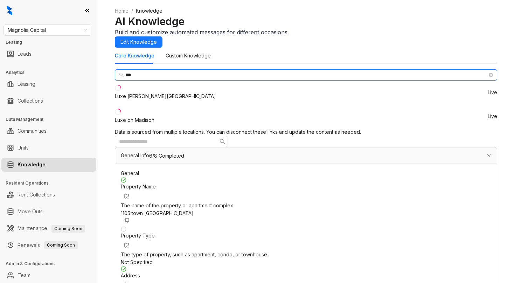
type input "***"
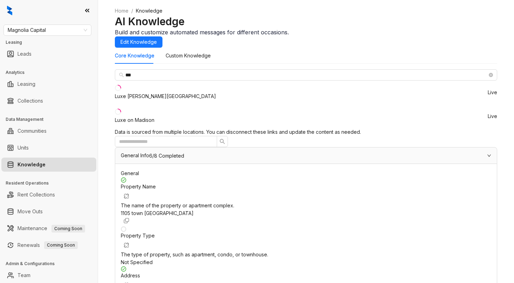
click at [152, 124] on div "Luxe on Madison" at bounding box center [135, 120] width 40 height 8
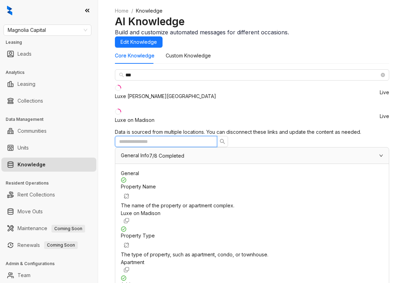
click at [207, 138] on input "text" at bounding box center [163, 142] width 88 height 8
type input "*****"
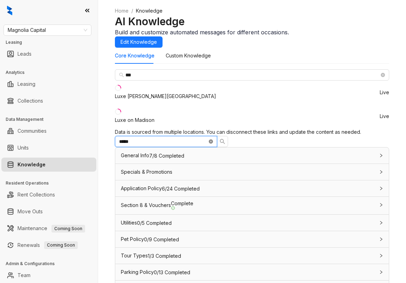
click at [213, 139] on icon "close-circle" at bounding box center [211, 141] width 4 height 4
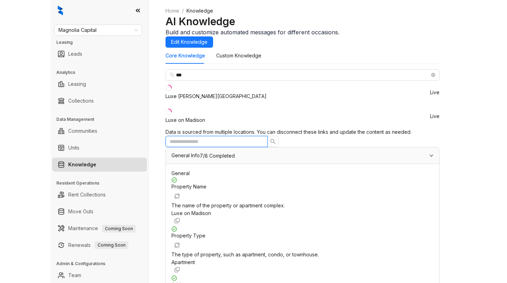
scroll to position [105, 0]
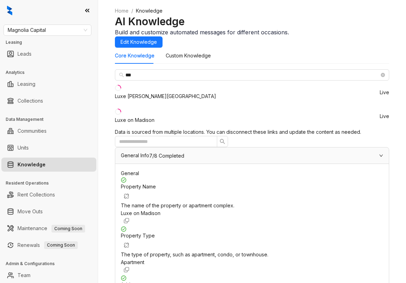
drag, startPoint x: 293, startPoint y: 190, endPoint x: 385, endPoint y: 143, distance: 103.3
copy span "+18722742853"
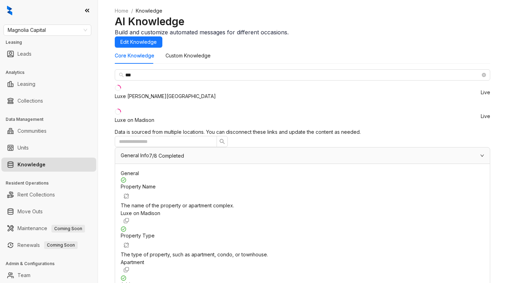
scroll to position [97, 0]
click at [63, 29] on span "Magnolia Capital" at bounding box center [47, 30] width 79 height 11
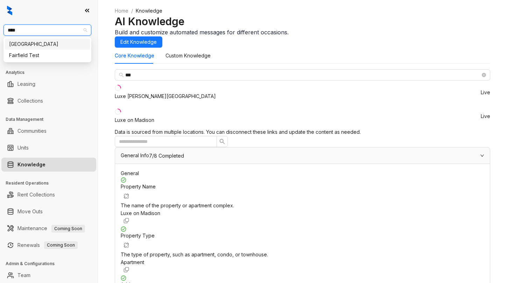
type input "*****"
click at [43, 44] on div "Fairfield" at bounding box center [47, 44] width 77 height 8
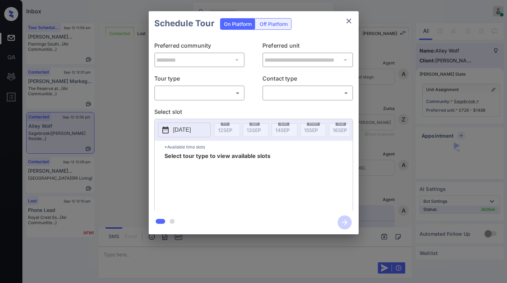
scroll to position [920, 0]
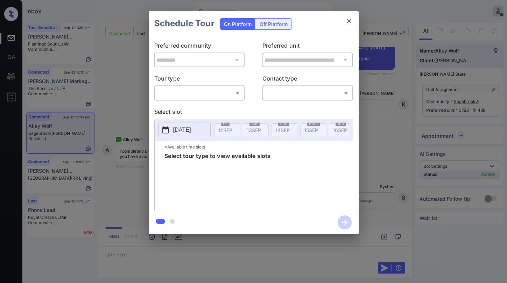
click at [183, 91] on body "Inbox [PERSON_NAME] Online Set yourself offline Set yourself on break Profile S…" at bounding box center [253, 141] width 507 height 283
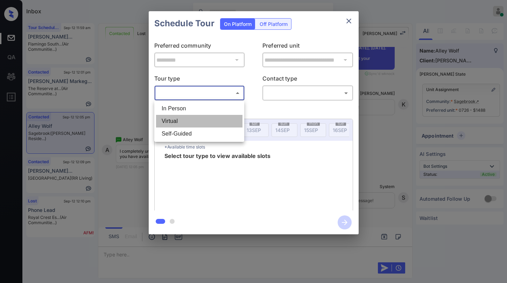
click at [183, 119] on li "Virtual" at bounding box center [199, 121] width 86 height 13
type input "*******"
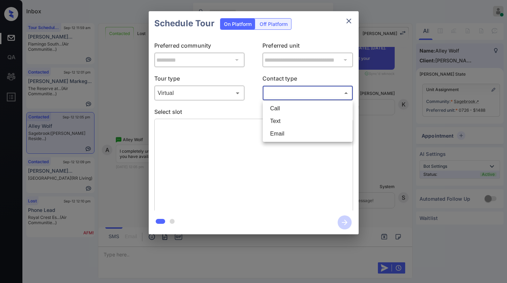
click at [291, 88] on body "Inbox Paolo Gabriel Online Set yourself offline Set yourself on break Profile S…" at bounding box center [253, 141] width 507 height 283
click at [286, 120] on li "Text" at bounding box center [308, 121] width 86 height 13
type input "****"
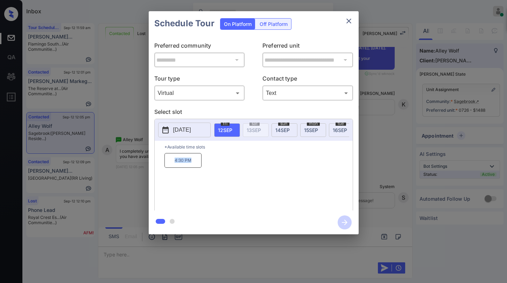
drag, startPoint x: 171, startPoint y: 165, endPoint x: 195, endPoint y: 172, distance: 24.7
click at [195, 168] on p "4:30 PM" at bounding box center [183, 160] width 37 height 15
copy p "4:30 PM"
click at [352, 23] on icon "close" at bounding box center [349, 21] width 8 height 8
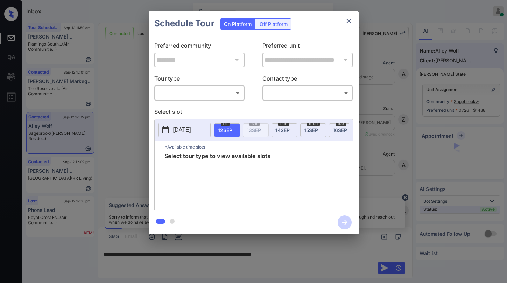
scroll to position [990, 0]
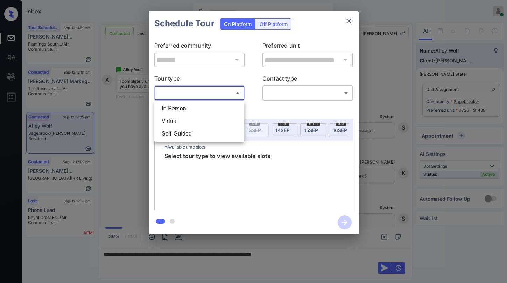
click at [215, 91] on body "Inbox [PERSON_NAME] Online Set yourself offline Set yourself on break Profile S…" at bounding box center [253, 141] width 507 height 283
click at [189, 121] on li "Virtual" at bounding box center [199, 121] width 86 height 13
type input "*******"
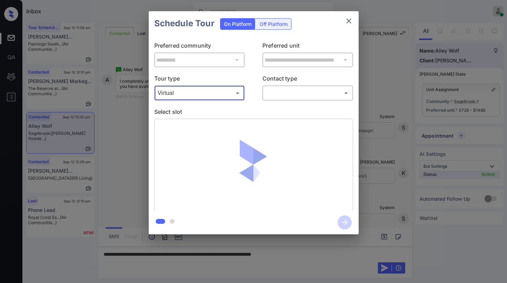
click at [291, 95] on body "Inbox [PERSON_NAME] Online Set yourself offline Set yourself on break Profile S…" at bounding box center [253, 141] width 507 height 283
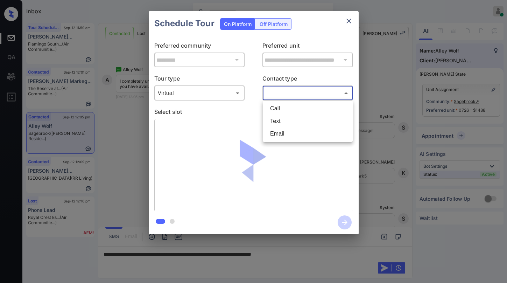
click at [280, 127] on li "Text" at bounding box center [308, 121] width 86 height 13
type input "****"
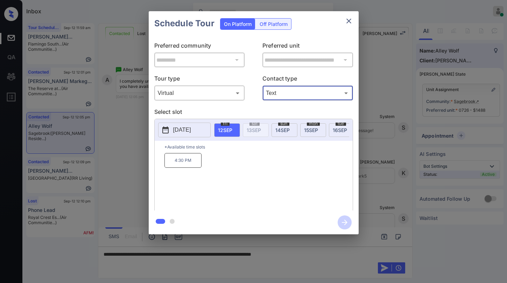
click at [211, 92] on body "Available slots fetched from knock successfully Inbox Paolo Gabriel Online Set …" at bounding box center [253, 141] width 507 height 283
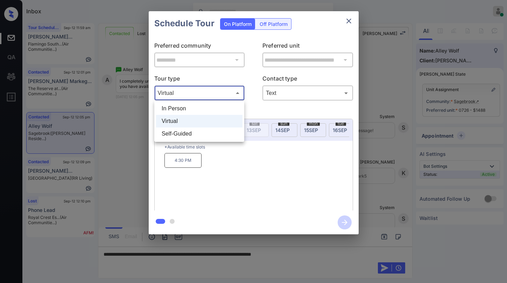
click at [203, 105] on li "In Person" at bounding box center [199, 108] width 86 height 13
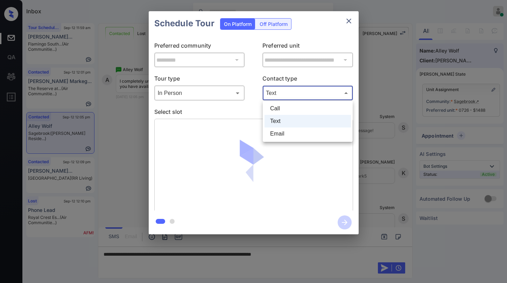
click at [298, 94] on body "Inbox [PERSON_NAME] Online Set yourself offline Set yourself on break Profile S…" at bounding box center [253, 141] width 507 height 283
click at [280, 121] on li "Text" at bounding box center [308, 121] width 86 height 13
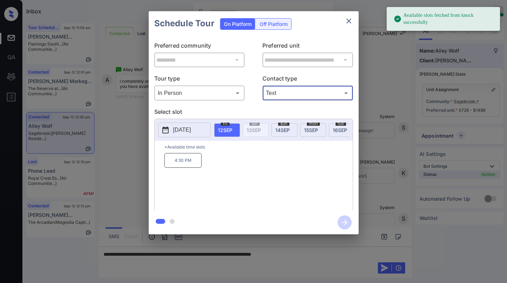
click at [197, 97] on body "Available slots fetched from knock successfully Inbox Paolo Gabriel Online Set …" at bounding box center [253, 141] width 507 height 283
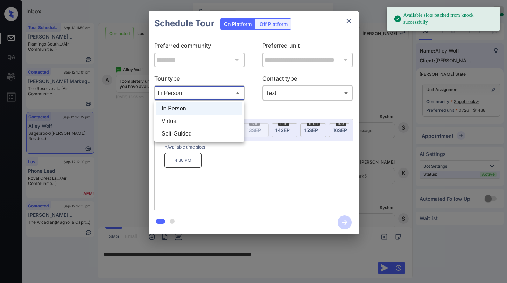
click at [189, 123] on li "Virtual" at bounding box center [199, 121] width 86 height 13
type input "*******"
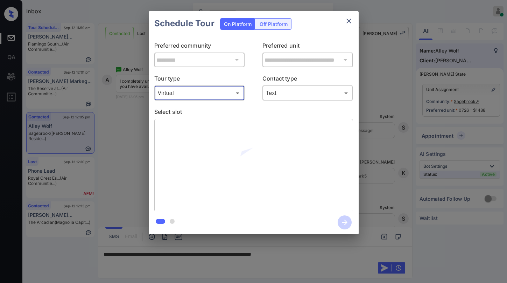
click at [351, 23] on icon "close" at bounding box center [349, 21] width 5 height 5
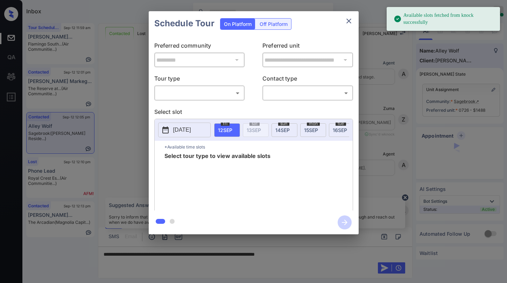
scroll to position [1025, 0]
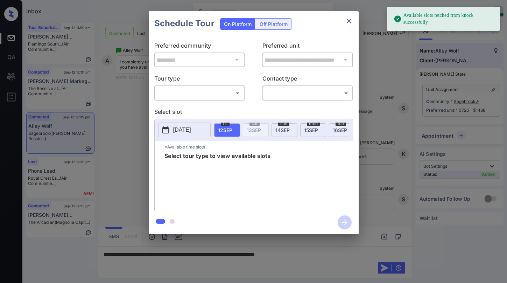
click at [199, 100] on div "​ ​" at bounding box center [199, 92] width 91 height 15
click at [200, 95] on body "Available slots fetched from knock successfully Inbox [PERSON_NAME] Online Set …" at bounding box center [253, 141] width 507 height 283
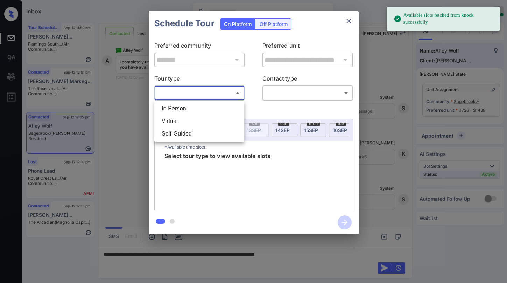
click at [197, 121] on li "Virtual" at bounding box center [199, 121] width 86 height 13
type input "*******"
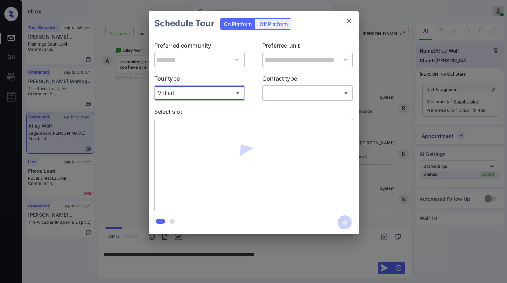
click at [303, 95] on body "Available slots fetched from knock successfully Inbox [PERSON_NAME] Online Set …" at bounding box center [253, 141] width 507 height 283
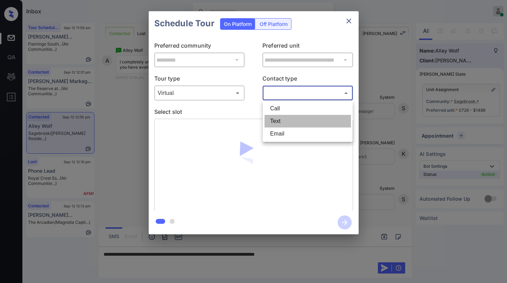
click at [296, 124] on li "Text" at bounding box center [308, 121] width 86 height 13
type input "****"
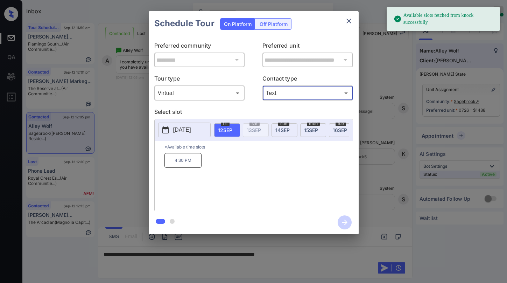
click at [280, 134] on div "[DATE]" at bounding box center [285, 130] width 26 height 14
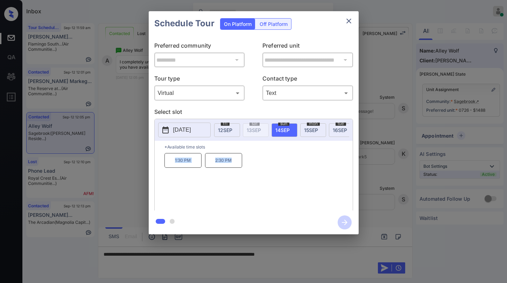
drag, startPoint x: 174, startPoint y: 165, endPoint x: 236, endPoint y: 172, distance: 61.9
click at [235, 172] on div "1:30 PM 2:30 PM" at bounding box center [259, 181] width 188 height 56
copy div "1:30 PM 2:30 PM"
click at [348, 23] on icon "close" at bounding box center [349, 21] width 8 height 8
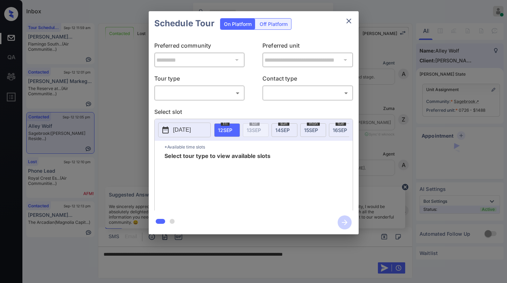
scroll to position [1025, 0]
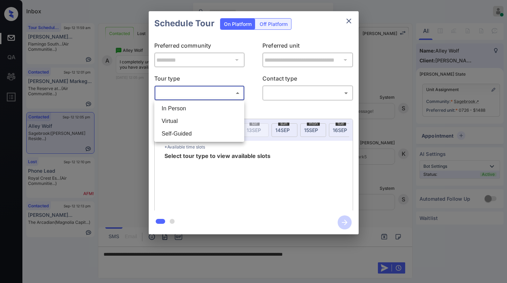
click at [200, 93] on body "Inbox [PERSON_NAME] Online Set yourself offline Set yourself on break Profile S…" at bounding box center [253, 141] width 507 height 283
click at [191, 120] on li "Virtual" at bounding box center [199, 121] width 86 height 13
type input "*******"
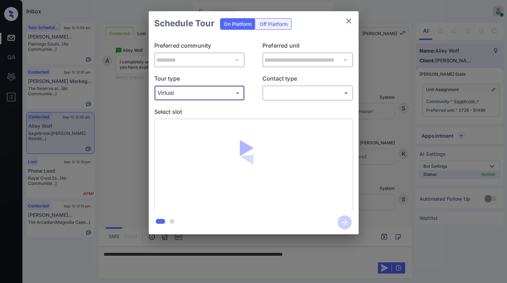
click at [285, 88] on body "Inbox [PERSON_NAME] Online Set yourself offline Set yourself on break Profile S…" at bounding box center [253, 141] width 507 height 283
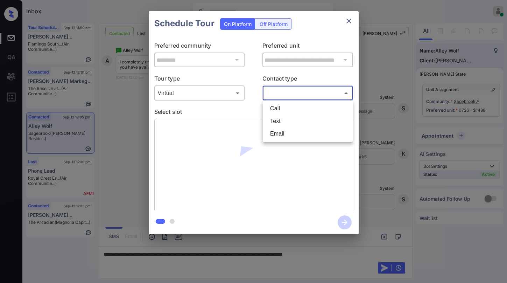
click at [280, 121] on li "Text" at bounding box center [308, 121] width 86 height 13
type input "****"
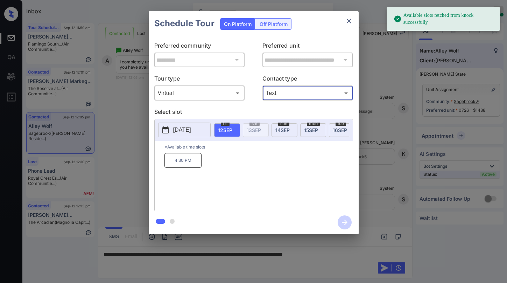
click at [282, 133] on div "[DATE]" at bounding box center [285, 130] width 26 height 14
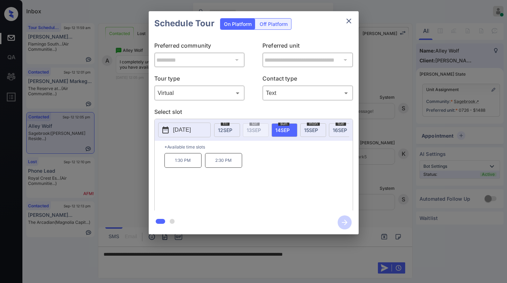
click at [349, 20] on icon "close" at bounding box center [349, 21] width 8 height 8
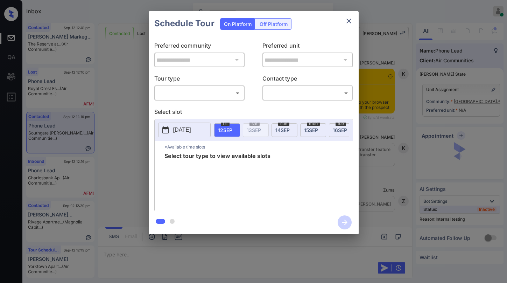
scroll to position [1813, 0]
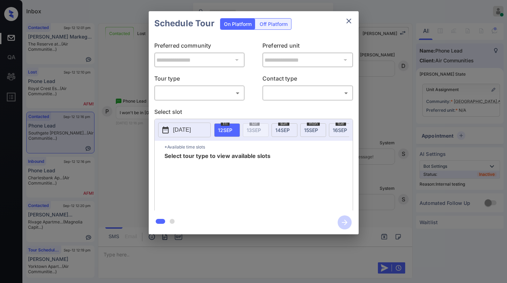
click at [212, 91] on body "Inbox [PERSON_NAME] Online Set yourself offline Set yourself on break Profile S…" at bounding box center [253, 141] width 507 height 283
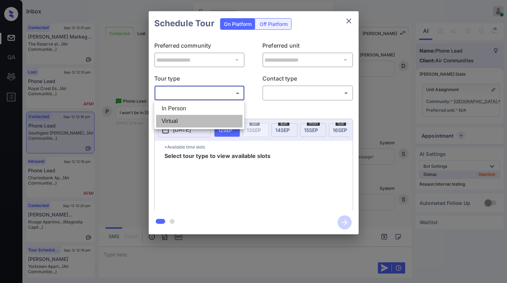
click at [190, 119] on li "Virtual" at bounding box center [199, 121] width 86 height 13
type input "*******"
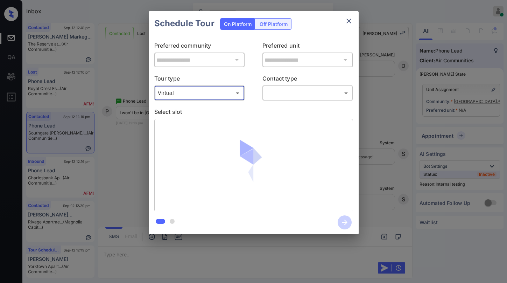
click at [285, 93] on body "Inbox [PERSON_NAME] Online Set yourself offline Set yourself on break Profile S…" at bounding box center [253, 141] width 507 height 283
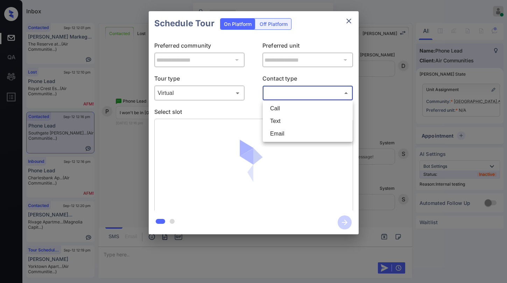
click at [282, 120] on li "Text" at bounding box center [308, 121] width 86 height 13
type input "****"
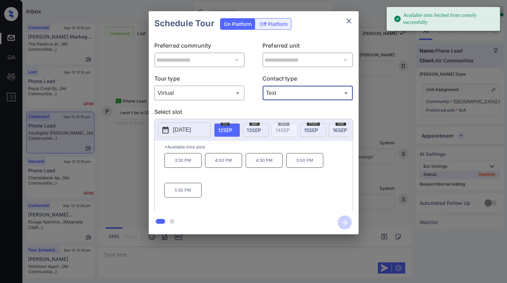
click at [349, 22] on icon "close" at bounding box center [349, 21] width 8 height 8
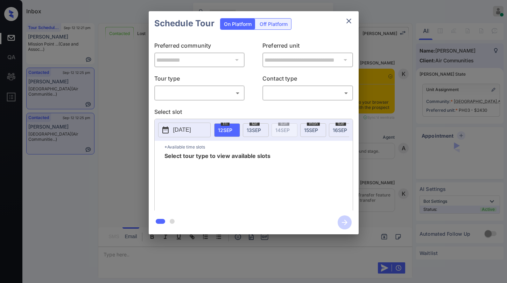
scroll to position [1124, 0]
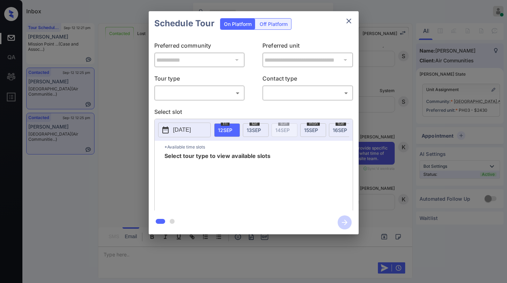
click at [225, 98] on body "Inbox Paolo Gabriel Online Set yourself offline Set yourself on break Profile S…" at bounding box center [253, 141] width 507 height 283
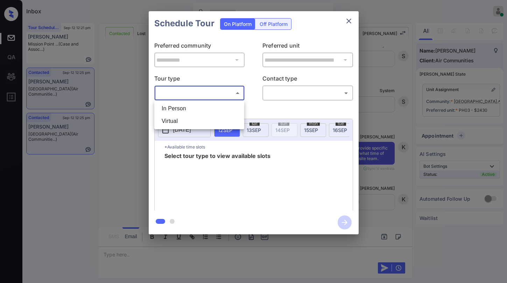
click at [194, 112] on li "In Person" at bounding box center [199, 108] width 86 height 13
type input "********"
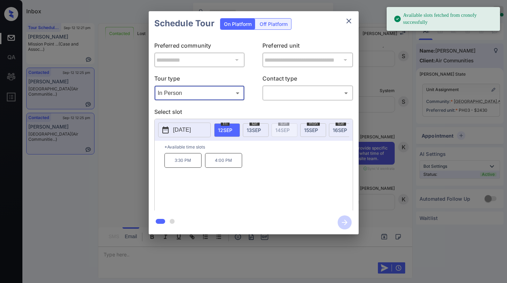
click at [349, 19] on icon "close" at bounding box center [349, 21] width 8 height 8
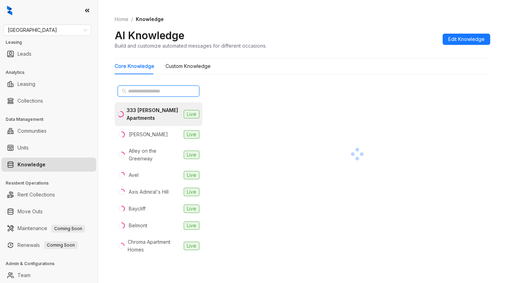
click at [169, 91] on input "text" at bounding box center [159, 91] width 62 height 8
click at [169, 92] on input "text" at bounding box center [159, 91] width 62 height 8
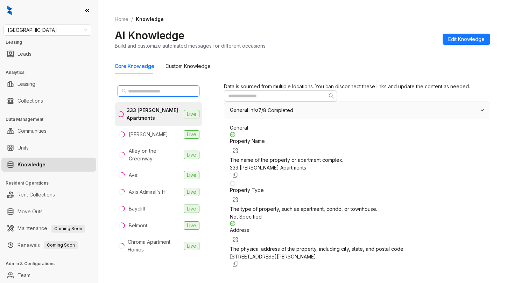
click at [169, 92] on input "text" at bounding box center [159, 91] width 62 height 8
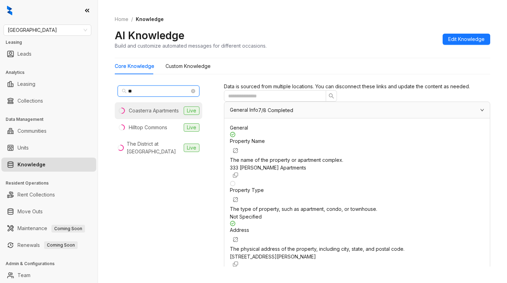
type input "**"
click at [164, 111] on div "Coasterra Apartments" at bounding box center [154, 111] width 50 height 8
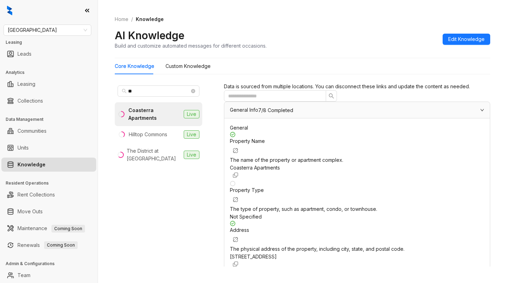
click at [271, 100] on input "text" at bounding box center [272, 96] width 88 height 8
type input "*"
click at [275, 100] on input "text" at bounding box center [272, 96] width 88 height 8
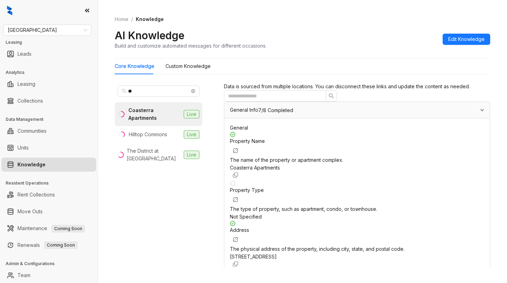
click at [321, 100] on span at bounding box center [320, 96] width 4 height 8
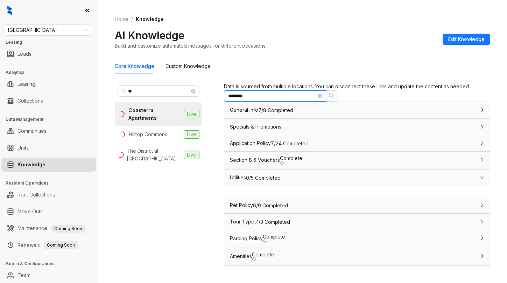
type input "*********"
drag, startPoint x: 264, startPoint y: 109, endPoint x: 209, endPoint y: 100, distance: 55.0
click at [210, 100] on div "** Coasterra Apartments [GEOGRAPHIC_DATA] Commons Live The District at [GEOGRAP…" at bounding box center [303, 173] width 376 height 187
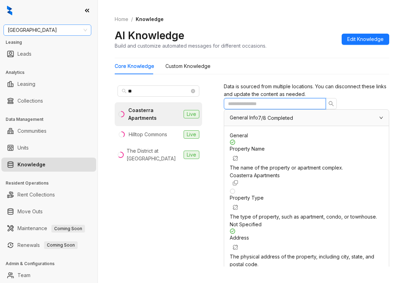
click at [56, 34] on span "[GEOGRAPHIC_DATA]" at bounding box center [47, 30] width 79 height 11
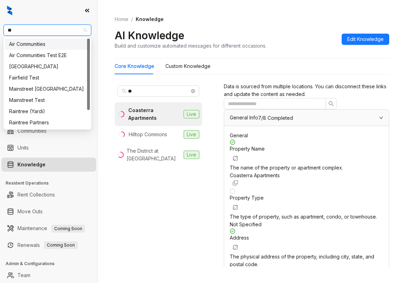
type input "***"
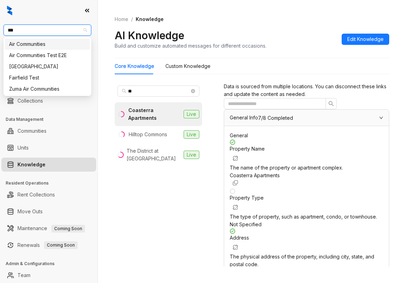
click at [51, 46] on div "Air Communities" at bounding box center [47, 44] width 77 height 8
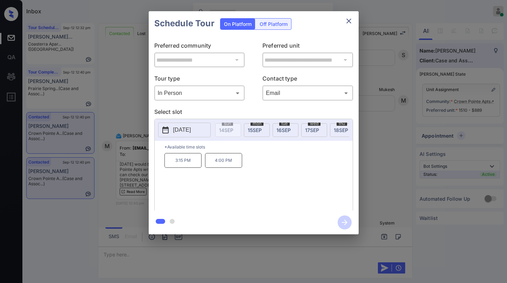
scroll to position [0, 82]
click at [288, 123] on span "wed" at bounding box center [288, 123] width 13 height 4
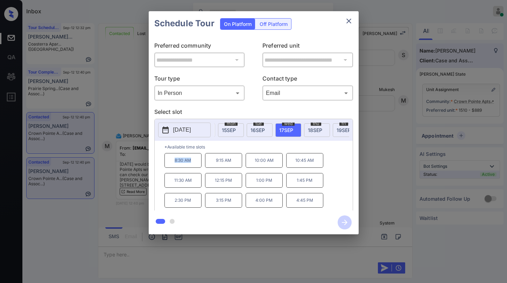
drag, startPoint x: 173, startPoint y: 162, endPoint x: 190, endPoint y: 169, distance: 19.1
click at [190, 168] on p "8:30 AM" at bounding box center [183, 160] width 37 height 15
click at [333, 172] on div "8:30 AM 9:15 AM 10:00 AM 10:45 AM 11:30 AM 12:15 PM 1:00 PM 1:45 PM 2:30 PM 3:1…" at bounding box center [259, 181] width 188 height 56
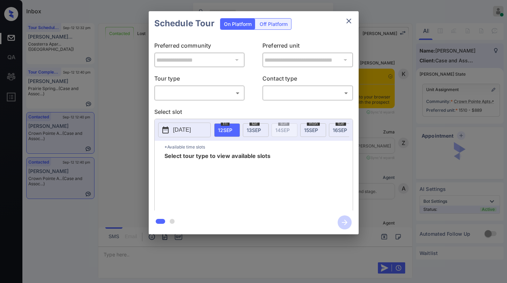
scroll to position [2066, 0]
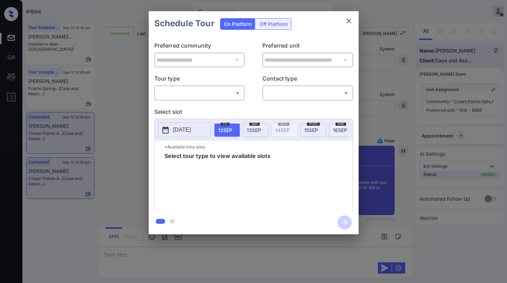
click at [345, 20] on icon "close" at bounding box center [349, 21] width 8 height 8
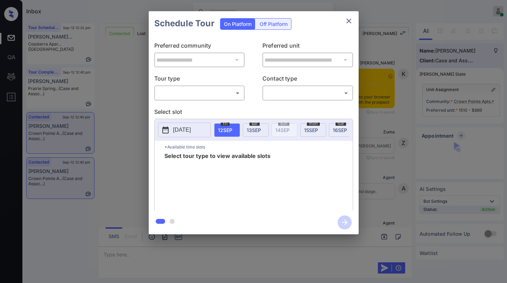
scroll to position [2066, 0]
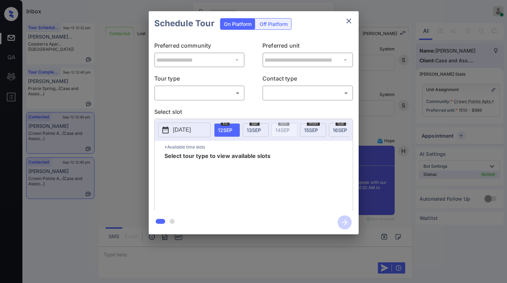
click at [210, 99] on div "​ ​" at bounding box center [199, 92] width 91 height 15
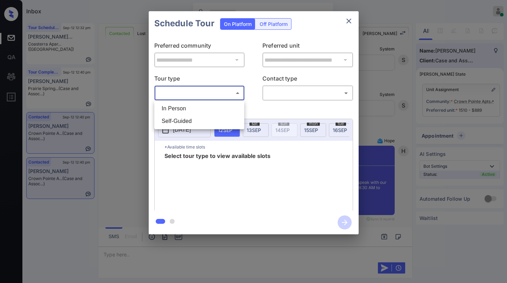
click at [198, 93] on body "Inbox [PERSON_NAME] Online Set yourself offline Set yourself on break Profile S…" at bounding box center [253, 141] width 507 height 283
click at [193, 108] on li "In Person" at bounding box center [199, 108] width 86 height 13
type input "********"
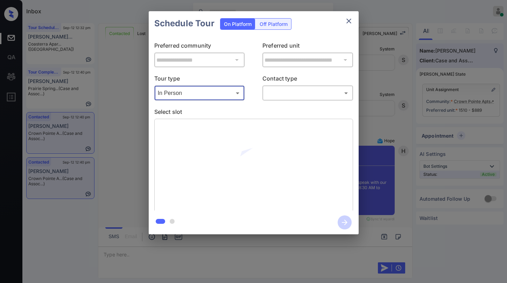
click at [299, 89] on body "Inbox Paolo Gabriel Online Set yourself offline Set yourself on break Profile S…" at bounding box center [253, 141] width 507 height 283
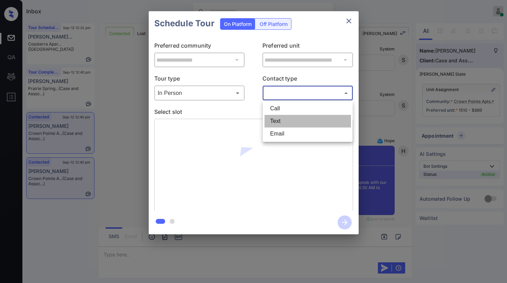
click at [283, 120] on li "Text" at bounding box center [308, 121] width 86 height 13
type input "****"
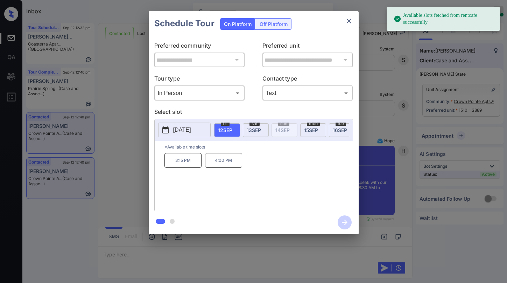
click at [348, 110] on p "Select slot" at bounding box center [253, 112] width 199 height 11
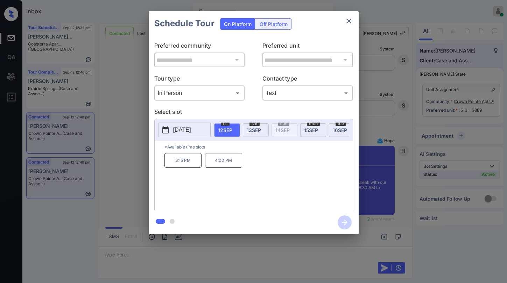
click at [256, 134] on div "sat 13 SEP" at bounding box center [256, 130] width 26 height 14
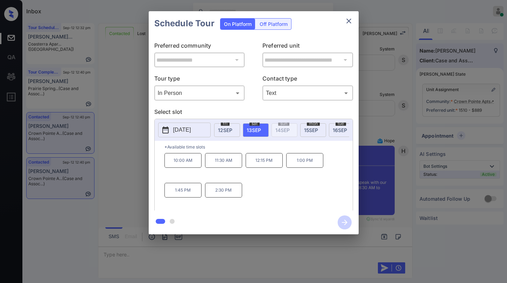
click at [311, 131] on span "15 SEP" at bounding box center [311, 130] width 14 height 6
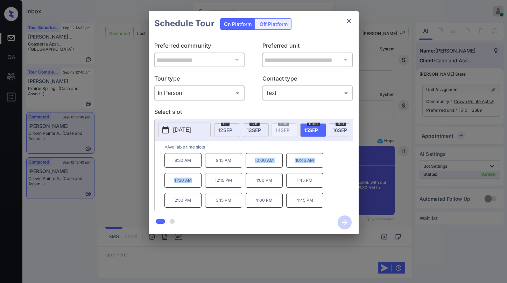
drag, startPoint x: 255, startPoint y: 162, endPoint x: 199, endPoint y: 182, distance: 59.2
click at [199, 182] on div "8:30 AM 9:15 AM 10:00 AM 10:45 AM 11:30 AM 12:15 PM 1:00 PM 1:45 PM 2:30 PM 3:1…" at bounding box center [259, 181] width 188 height 56
copy div "10:00 AM 10:45 AM 11:30 AM"
click at [348, 23] on icon "close" at bounding box center [349, 21] width 8 height 8
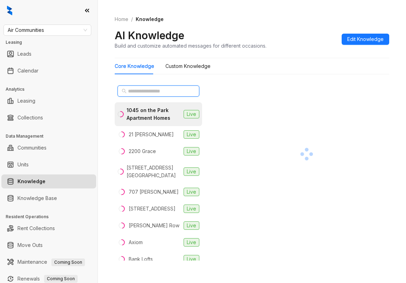
click at [158, 92] on input "text" at bounding box center [159, 91] width 62 height 8
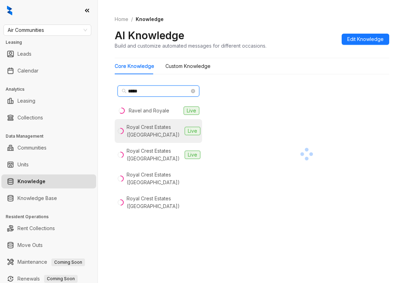
type input "*****"
click at [147, 128] on div "Royal Crest Estates (Nashua)" at bounding box center [154, 130] width 55 height 15
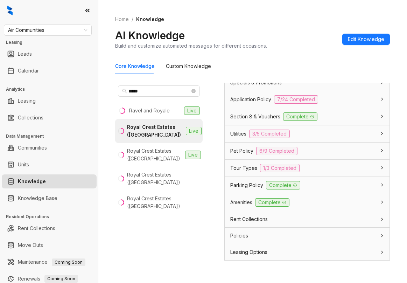
scroll to position [665, 0]
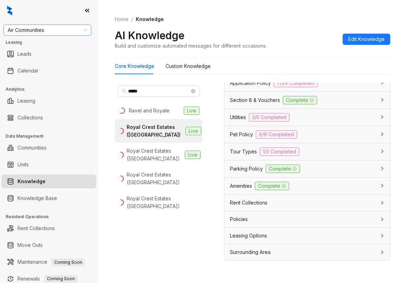
click at [60, 31] on span "Air Communities" at bounding box center [47, 30] width 79 height 11
type input "****"
click at [49, 43] on div "Davis Development" at bounding box center [47, 44] width 77 height 8
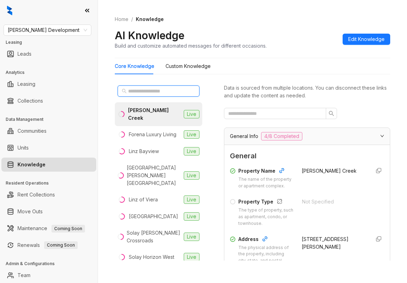
click at [153, 91] on input "text" at bounding box center [159, 91] width 62 height 8
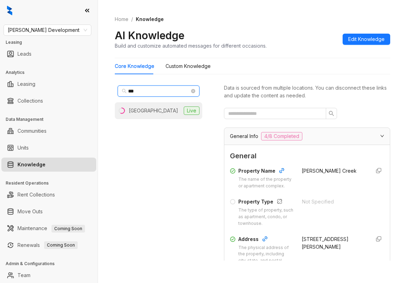
type input "***"
click at [156, 107] on div "[GEOGRAPHIC_DATA]" at bounding box center [153, 111] width 49 height 8
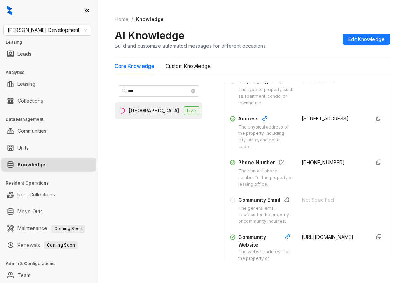
scroll to position [175, 0]
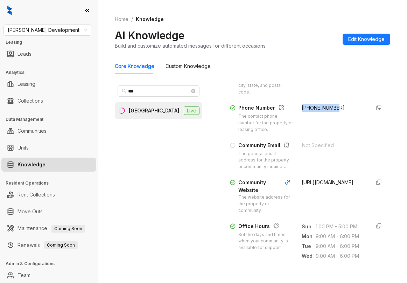
drag, startPoint x: 293, startPoint y: 120, endPoint x: 330, endPoint y: 119, distance: 37.1
click at [330, 119] on div "Phone Number The contact phone number for the property or leasing office. [PHON…" at bounding box center [307, 118] width 154 height 29
copy span "[PHONE_NUMBER]"
click at [48, 29] on span "[PERSON_NAME] Development" at bounding box center [47, 30] width 79 height 11
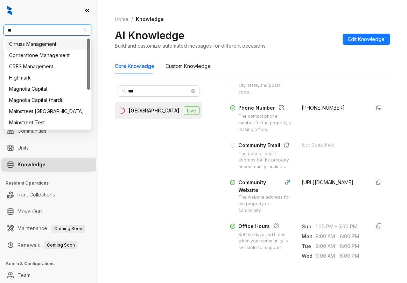
type input "***"
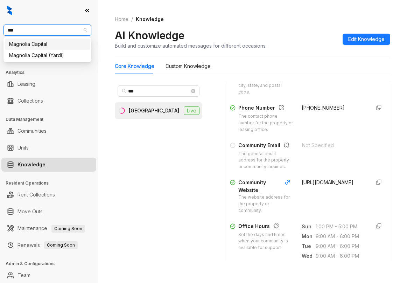
click at [54, 43] on div "Magnolia Capital" at bounding box center [47, 44] width 77 height 8
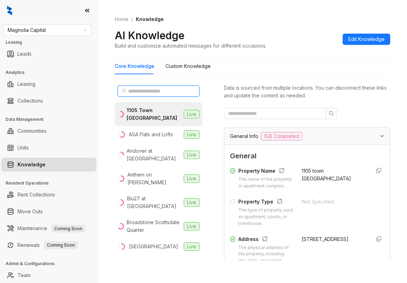
click at [151, 88] on input "text" at bounding box center [159, 91] width 62 height 8
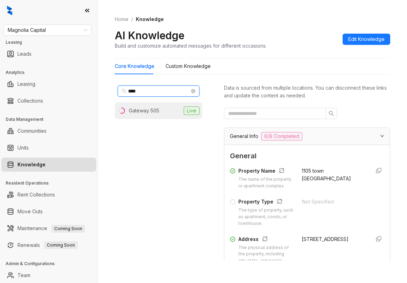
type input "****"
click at [152, 106] on li "Gateway 505 Live" at bounding box center [159, 110] width 88 height 17
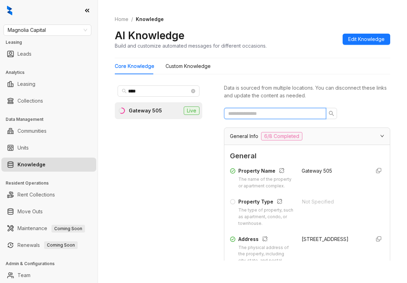
click at [292, 112] on input "text" at bounding box center [272, 114] width 88 height 8
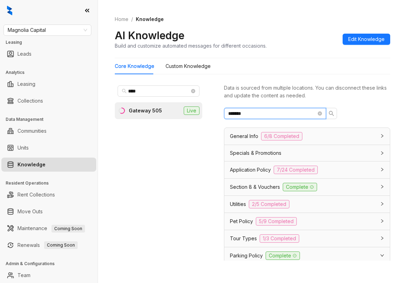
drag, startPoint x: 272, startPoint y: 110, endPoint x: 146, endPoint y: 84, distance: 128.4
click at [161, 86] on div "**** Gateway 505 Live Data is sourced from multiple locations. You can disconne…" at bounding box center [252, 173] width 275 height 187
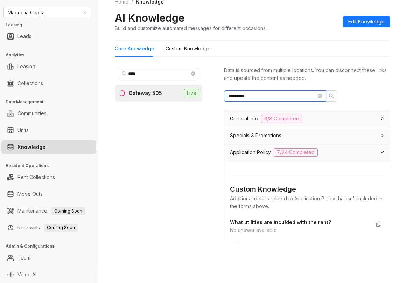
type input "*********"
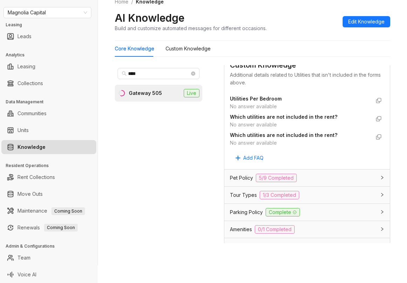
scroll to position [245, 0]
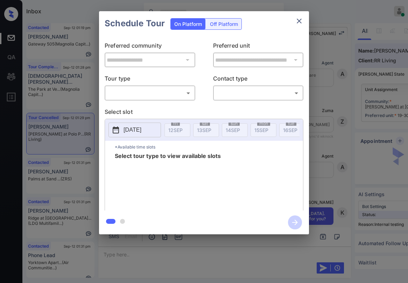
scroll to position [2880, 0]
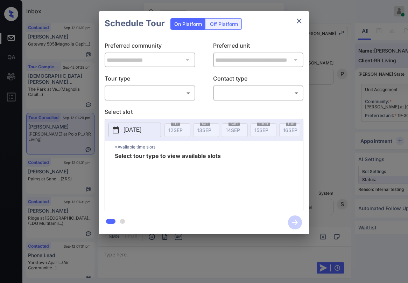
click at [168, 95] on body "Inbox Paolo Gabriel Online Set yourself offline Set yourself on break Profile S…" at bounding box center [204, 141] width 408 height 283
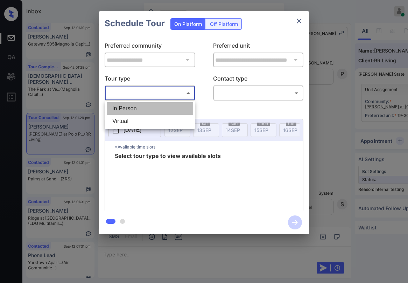
click at [154, 109] on li "In Person" at bounding box center [150, 108] width 86 height 13
type input "********"
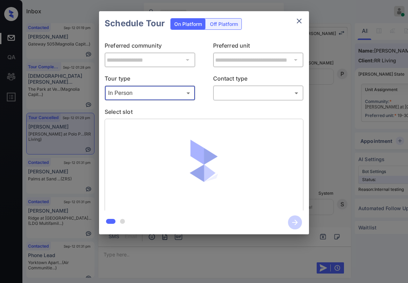
click at [241, 95] on body "Inbox Paolo Gabriel Online Set yourself offline Set yourself on break Profile S…" at bounding box center [204, 141] width 408 height 283
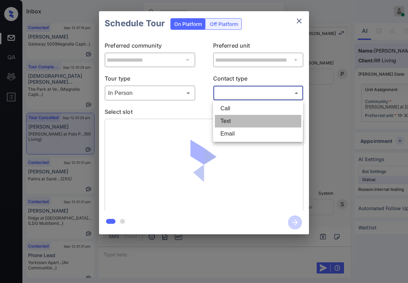
click at [242, 120] on li "Text" at bounding box center [258, 121] width 86 height 13
type input "****"
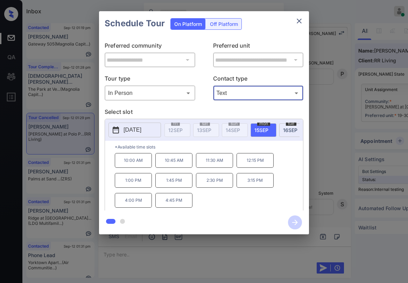
click at [300, 24] on icon "close" at bounding box center [299, 21] width 8 height 8
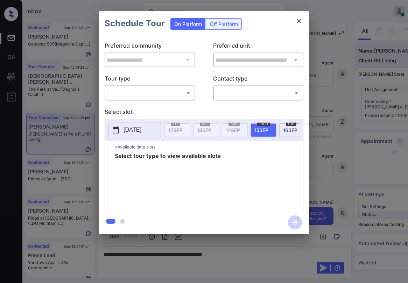
scroll to position [3160, 0]
click at [157, 103] on div "**********" at bounding box center [204, 123] width 210 height 175
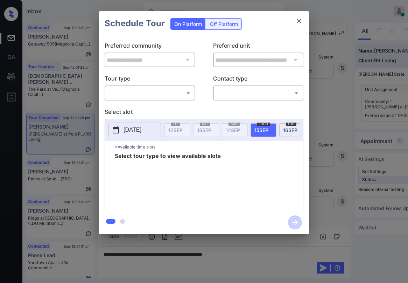
click at [156, 95] on body "Inbox Paolo Gabriel Online Set yourself offline Set yourself on break Profile S…" at bounding box center [204, 141] width 408 height 283
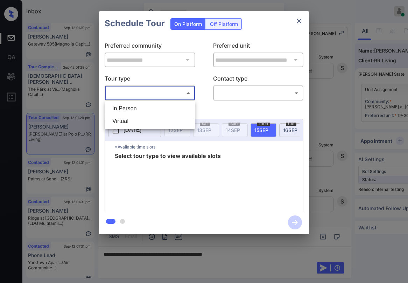
click at [148, 108] on li "In Person" at bounding box center [150, 108] width 86 height 13
type input "********"
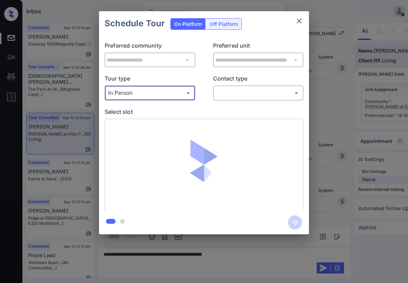
click at [229, 99] on div "​ ​" at bounding box center [258, 92] width 91 height 15
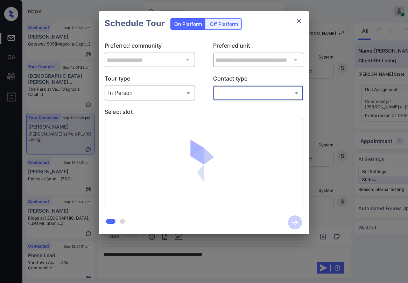
click at [239, 97] on body "Inbox Paolo Gabriel Online Set yourself offline Set yourself on break Profile S…" at bounding box center [204, 141] width 408 height 283
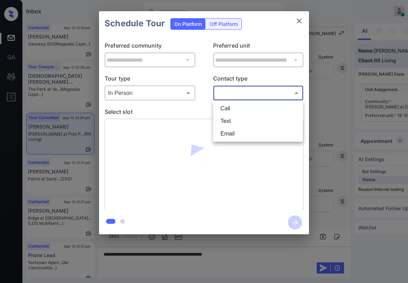
click at [232, 119] on li "Text" at bounding box center [258, 121] width 86 height 13
type input "****"
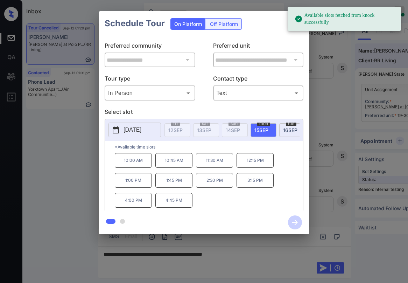
click at [268, 130] on span "15 SEP" at bounding box center [261, 130] width 14 height 6
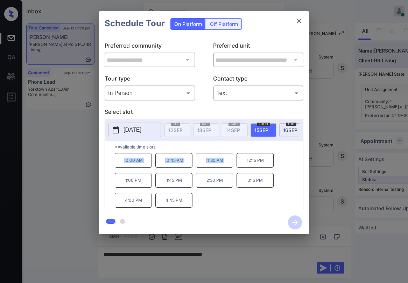
drag, startPoint x: 123, startPoint y: 161, endPoint x: 236, endPoint y: 172, distance: 114.0
click at [236, 172] on div "10:00 AM 10:45 AM 11:30 AM 12:15 PM 1:00 PM 1:45 PM 2:30 PM 3:15 PM 4:00 PM 4:4…" at bounding box center [209, 181] width 188 height 56
copy div "10:00 AM 10:45 AM 11:30 AM"
click at [302, 21] on icon "close" at bounding box center [299, 21] width 8 height 8
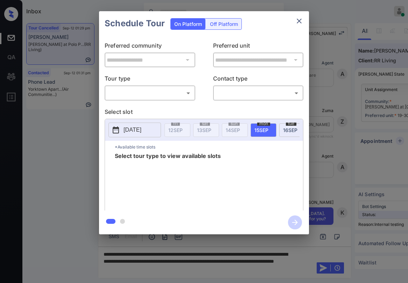
scroll to position [3160, 0]
click at [129, 93] on body "Inbox Paolo Gabriel Online Set yourself offline Set yourself on break Profile S…" at bounding box center [204, 141] width 408 height 283
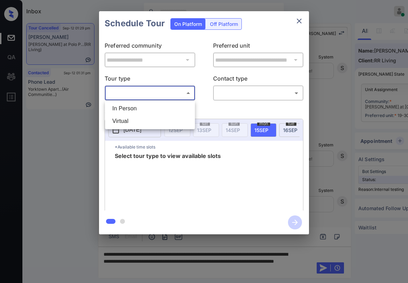
click at [125, 109] on li "In Person" at bounding box center [150, 108] width 86 height 13
type input "********"
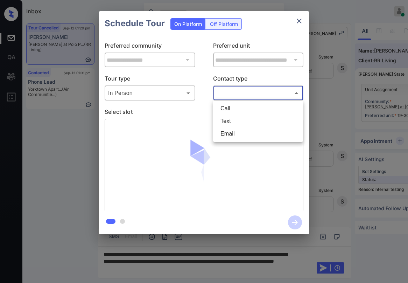
click at [244, 93] on body "Inbox Paolo Gabriel Online Set yourself offline Set yourself on break Profile S…" at bounding box center [204, 141] width 408 height 283
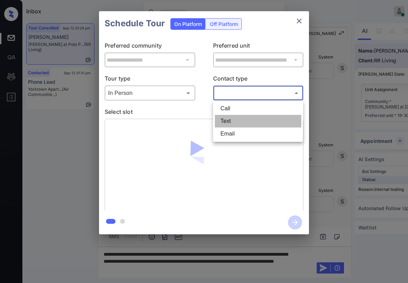
click at [230, 121] on li "Text" at bounding box center [258, 121] width 86 height 13
type input "****"
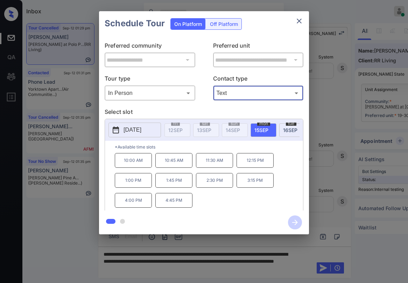
click at [299, 23] on icon "close" at bounding box center [299, 21] width 8 height 8
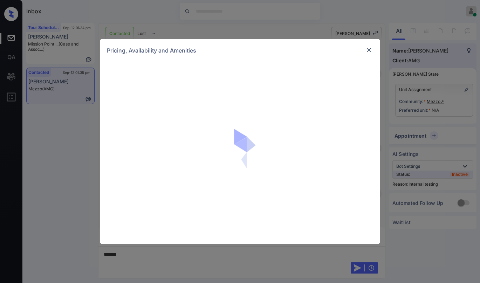
scroll to position [4781, 0]
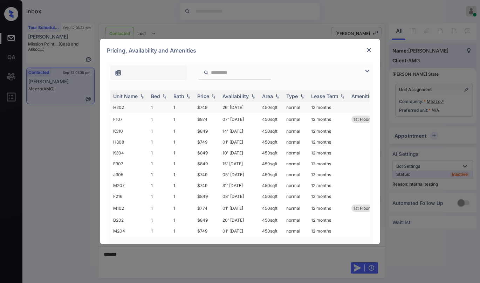
click at [366, 71] on img at bounding box center [367, 71] width 8 height 8
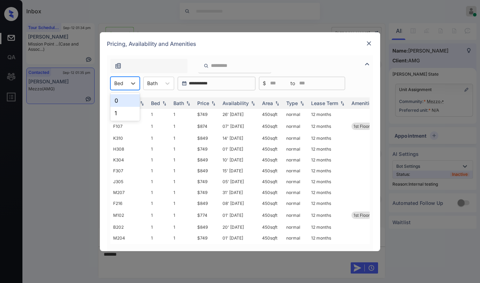
click at [126, 87] on div "Bed" at bounding box center [119, 83] width 16 height 10
click at [121, 111] on div "1" at bounding box center [124, 113] width 29 height 13
click at [206, 102] on div "Price" at bounding box center [203, 103] width 12 height 6
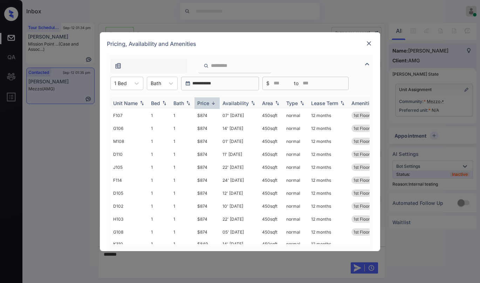
click at [208, 103] on div "Price" at bounding box center [203, 103] width 12 height 6
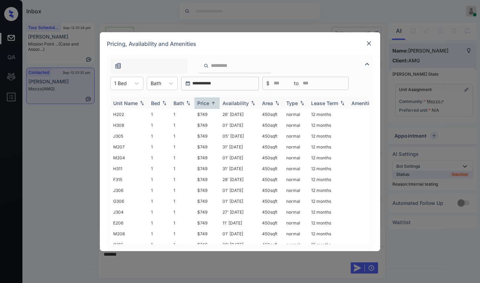
click at [208, 103] on div "Price" at bounding box center [203, 103] width 12 height 6
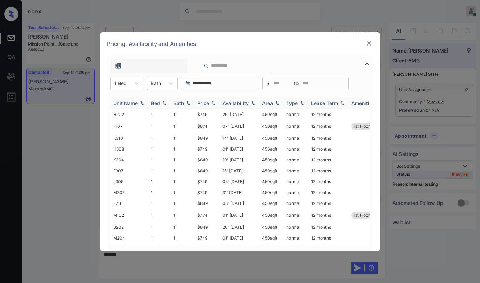
click at [208, 103] on div "Price" at bounding box center [203, 103] width 12 height 6
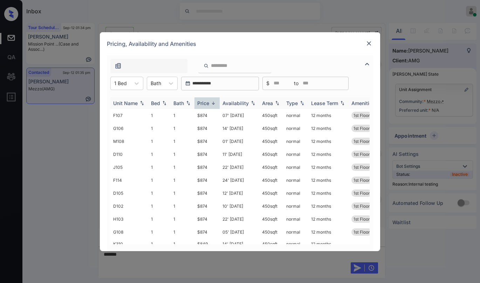
click at [208, 103] on div "Price" at bounding box center [203, 103] width 12 height 6
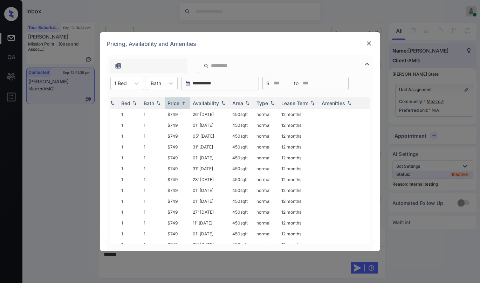
scroll to position [0, 0]
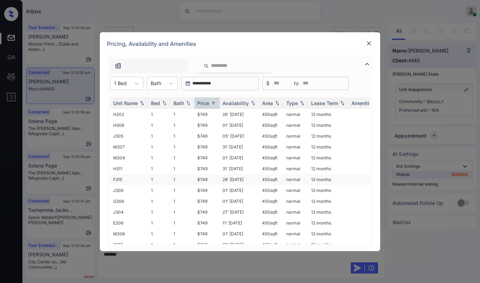
click at [206, 180] on td "$749" at bounding box center [206, 179] width 25 height 11
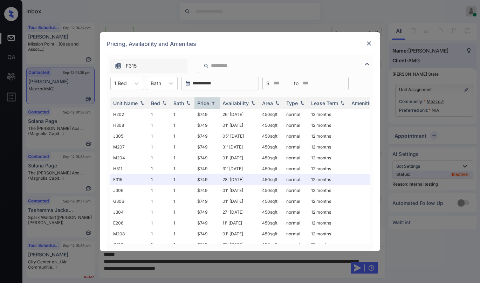
click at [366, 44] on img at bounding box center [368, 43] width 7 height 7
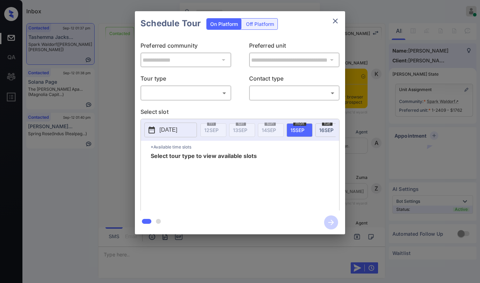
scroll to position [692, 0]
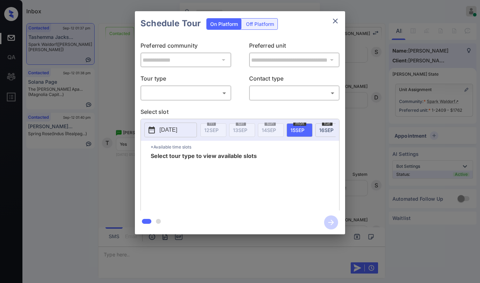
click at [186, 94] on body "Inbox [PERSON_NAME] Online Set yourself offline Set yourself on break Profile S…" at bounding box center [240, 141] width 480 height 283
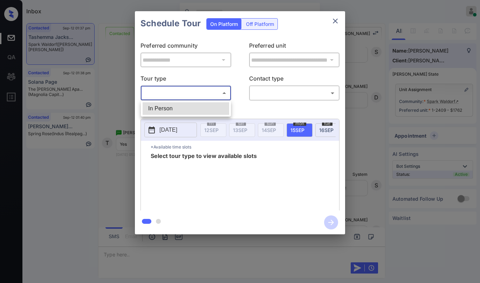
click at [176, 106] on li "In Person" at bounding box center [185, 108] width 86 height 13
type input "********"
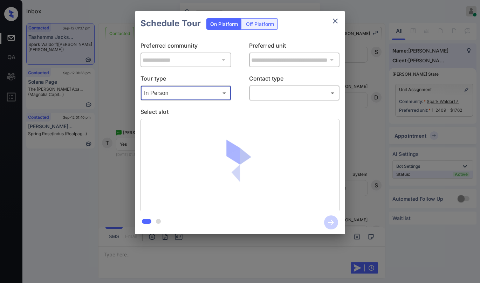
click at [275, 98] on body "Inbox [PERSON_NAME] Online Set yourself offline Set yourself on break Profile S…" at bounding box center [240, 141] width 480 height 283
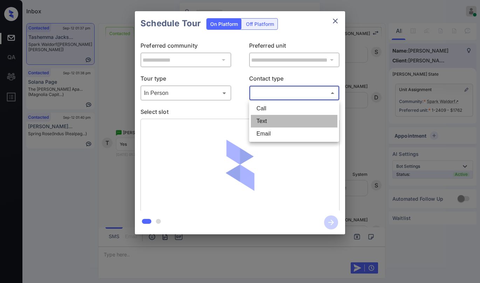
click at [261, 121] on li "Text" at bounding box center [294, 121] width 86 height 13
type input "****"
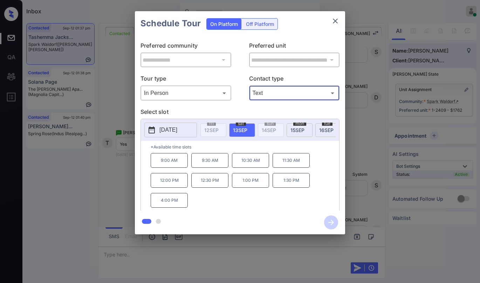
click at [252, 165] on p "10:30 AM" at bounding box center [250, 160] width 37 height 15
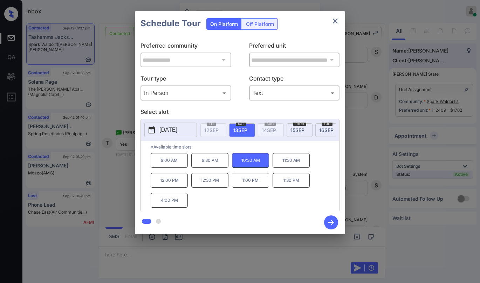
click at [329, 222] on icon "button" at bounding box center [331, 222] width 6 height 6
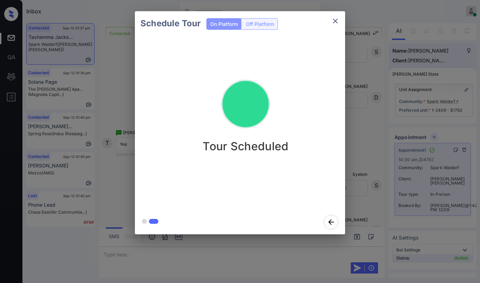
click at [358, 130] on div "Schedule Tour On Platform Off Platform Tour Scheduled" at bounding box center [240, 122] width 480 height 245
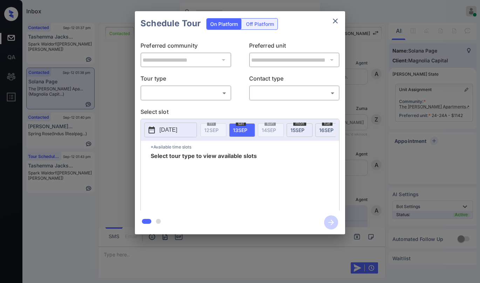
scroll to position [1180, 0]
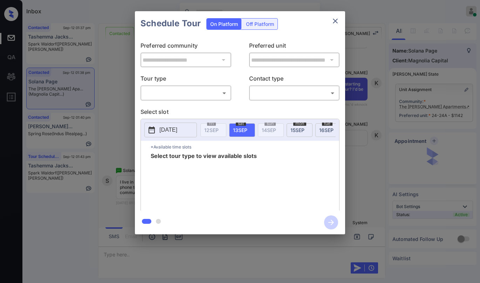
click at [223, 96] on body "Inbox [PERSON_NAME] Online Set yourself offline Set yourself on break Profile S…" at bounding box center [240, 141] width 480 height 283
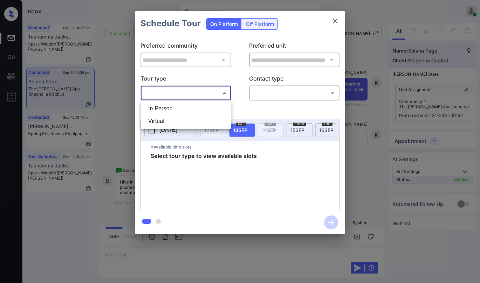
click at [336, 21] on div at bounding box center [240, 141] width 480 height 283
click at [338, 21] on icon "close" at bounding box center [335, 21] width 8 height 8
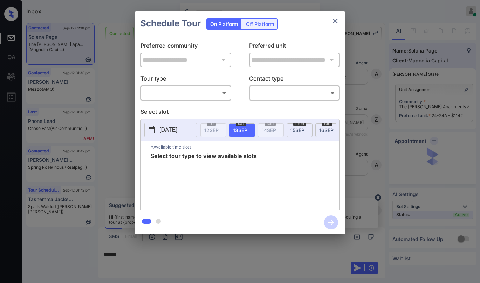
scroll to position [1180, 0]
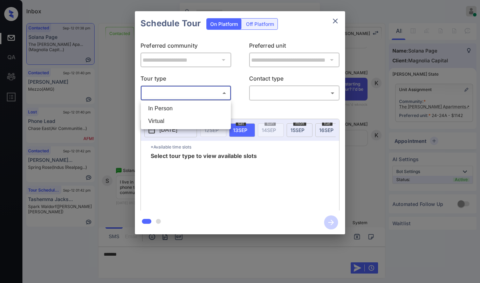
click at [199, 91] on body "Inbox Paolo Gabriel Online Set yourself offline Set yourself on break Profile S…" at bounding box center [240, 141] width 480 height 283
click at [191, 116] on li "Virtual" at bounding box center [185, 121] width 86 height 13
type input "*******"
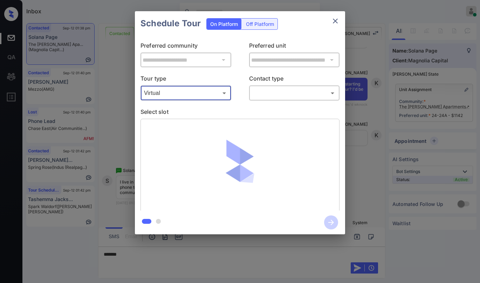
click at [278, 93] on body "Inbox Paolo Gabriel Online Set yourself offline Set yourself on break Profile S…" at bounding box center [240, 141] width 480 height 283
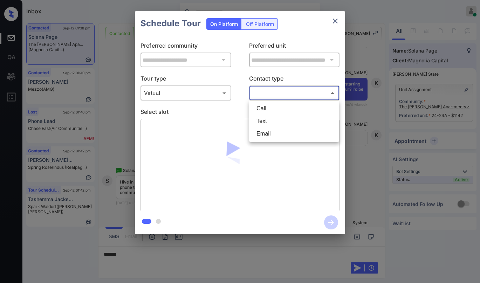
click at [276, 118] on li "Text" at bounding box center [294, 121] width 86 height 13
type input "****"
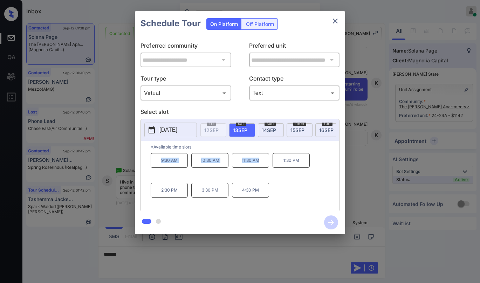
drag, startPoint x: 162, startPoint y: 162, endPoint x: 259, endPoint y: 164, distance: 97.0
click at [259, 164] on div "9:30 AM 10:30 AM 11:30 AM 1:30 PM 2:30 PM 3:30 PM 4:30 PM" at bounding box center [245, 181] width 188 height 56
copy div "9:30 AM 10:30 AM 11:30 AM"
click at [339, 18] on icon "close" at bounding box center [335, 21] width 8 height 8
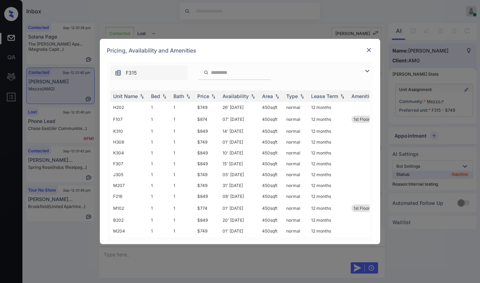
scroll to position [5043, 0]
click at [366, 70] on img at bounding box center [367, 71] width 8 height 8
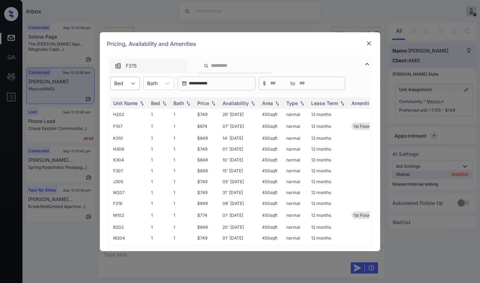
click at [129, 84] on div at bounding box center [133, 83] width 13 height 13
click at [122, 103] on div "0" at bounding box center [124, 100] width 29 height 13
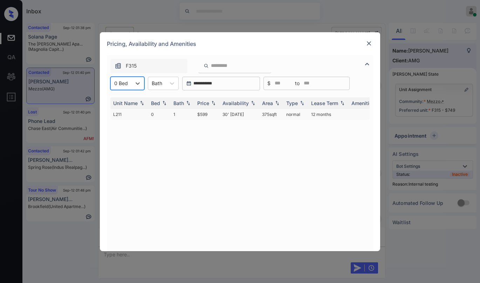
click at [203, 116] on td "$599" at bounding box center [206, 114] width 25 height 11
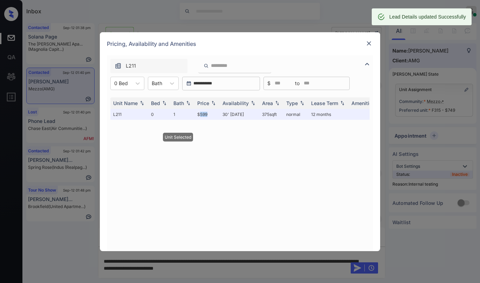
click at [371, 45] on img at bounding box center [368, 43] width 7 height 7
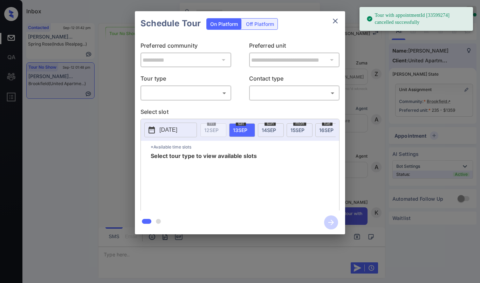
scroll to position [4148, 0]
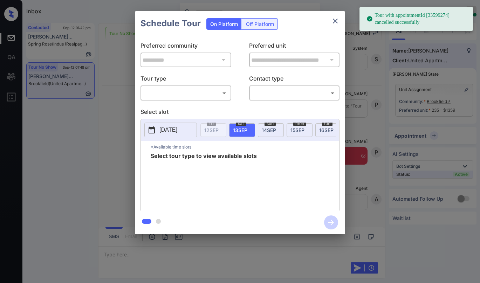
click at [202, 91] on body "Tour with appointmentId [33599274] cancelled successfully Inbox Paolo Gabriel O…" at bounding box center [240, 141] width 480 height 283
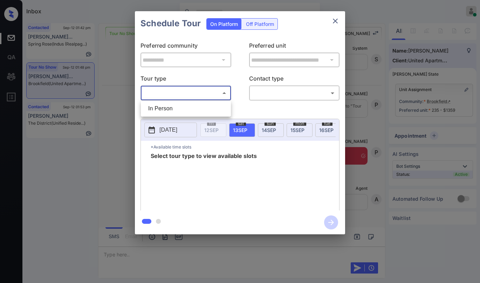
click at [191, 111] on li "In Person" at bounding box center [185, 108] width 86 height 13
type input "********"
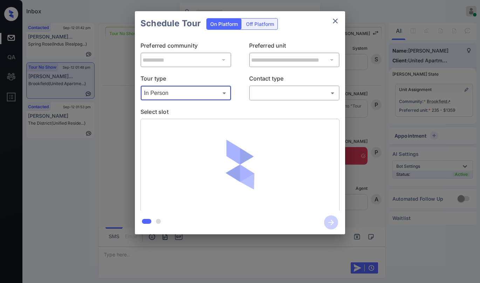
click at [269, 89] on body "Inbox Paolo Gabriel Online Set yourself offline Set yourself on break Profile S…" at bounding box center [240, 141] width 480 height 283
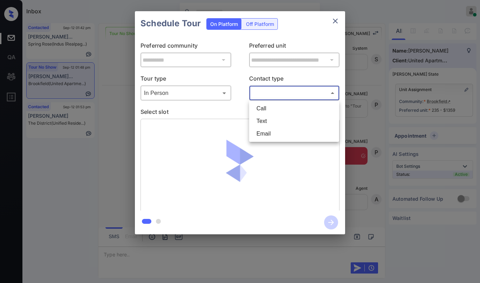
click at [267, 121] on li "Text" at bounding box center [294, 121] width 86 height 13
type input "****"
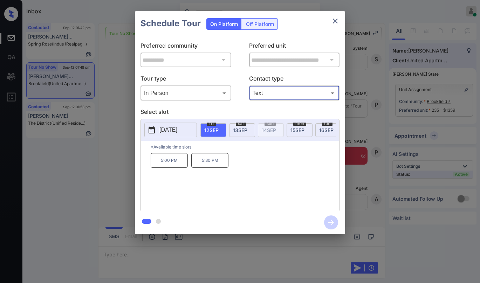
click at [246, 127] on span "13 SEP" at bounding box center [240, 130] width 14 height 6
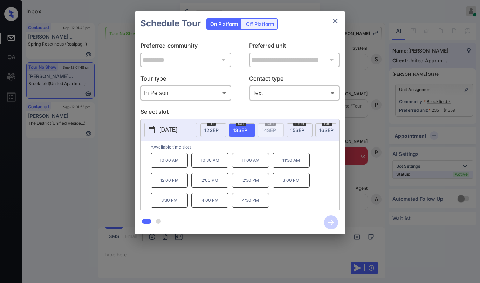
click at [321, 125] on div "tue 16 SEP" at bounding box center [328, 130] width 26 height 14
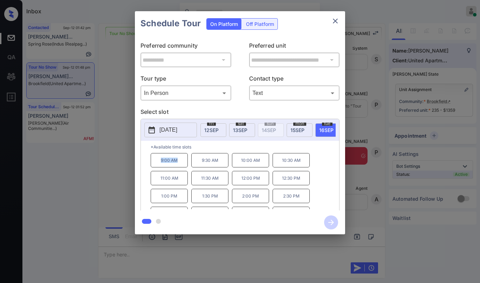
drag, startPoint x: 155, startPoint y: 162, endPoint x: 178, endPoint y: 165, distance: 22.9
click at [178, 165] on p "9:00 AM" at bounding box center [169, 160] width 37 height 14
copy p "9:00 AM"
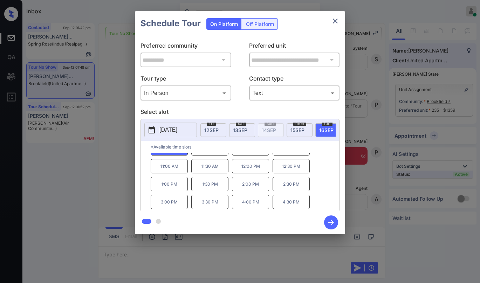
scroll to position [30, 0]
click at [332, 20] on icon "close" at bounding box center [335, 21] width 8 height 8
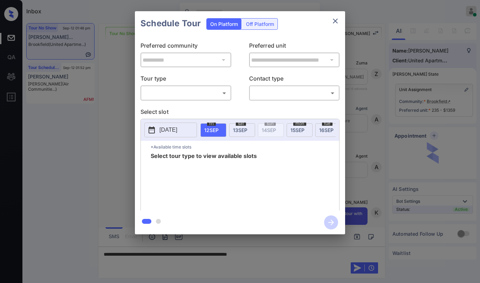
scroll to position [4148, 0]
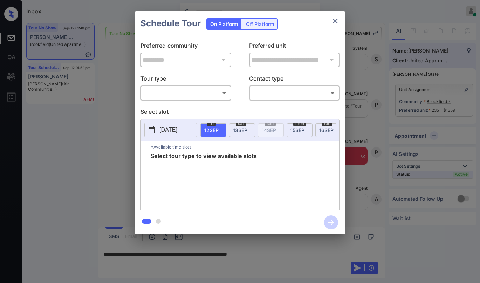
click at [199, 90] on body "Inbox [PERSON_NAME] Online Set yourself offline Set yourself on break Profile S…" at bounding box center [240, 141] width 480 height 283
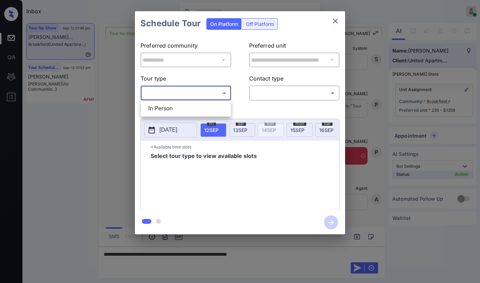
click at [183, 105] on li "In Person" at bounding box center [185, 108] width 86 height 13
type input "********"
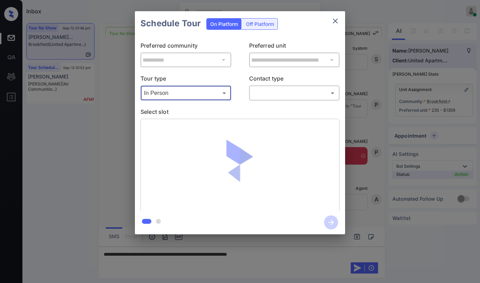
click at [257, 94] on body "Inbox Paolo Gabriel Online Set yourself offline Set yourself on break Profile S…" at bounding box center [240, 141] width 480 height 283
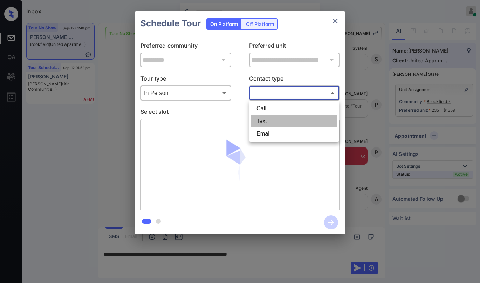
click at [266, 120] on li "Text" at bounding box center [294, 121] width 86 height 13
type input "****"
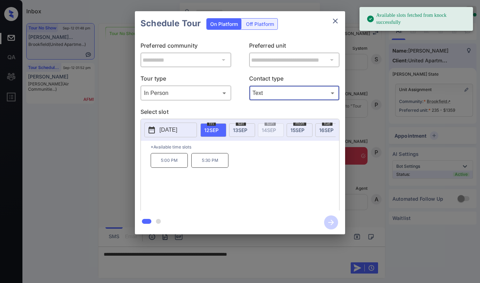
click at [320, 128] on span "16 SEP" at bounding box center [326, 130] width 14 height 6
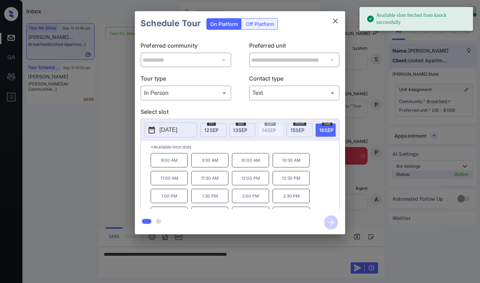
scroll to position [30, 0]
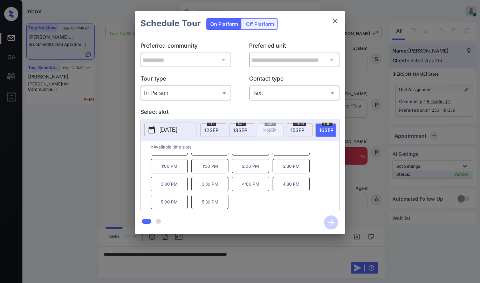
click at [115, 179] on div "**********" at bounding box center [240, 122] width 480 height 245
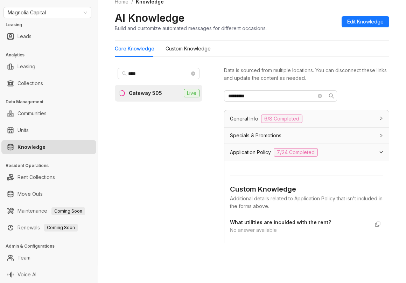
scroll to position [245, 0]
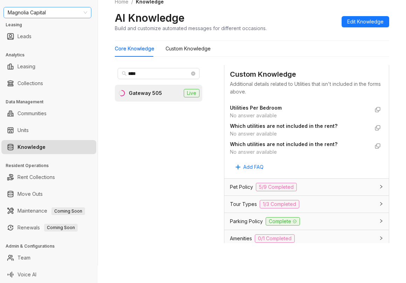
click at [56, 9] on span "Magnolia Capital" at bounding box center [47, 12] width 79 height 11
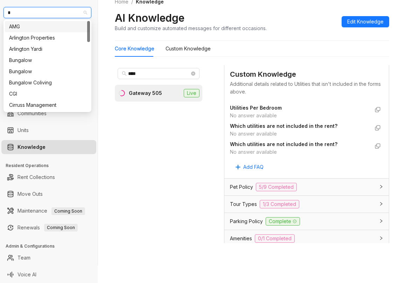
type input "**"
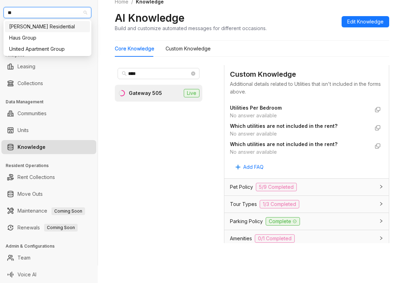
click at [48, 29] on div "[PERSON_NAME] Residential" at bounding box center [47, 27] width 77 height 8
